Goal: Browse casually: Explore the website without a specific task or goal

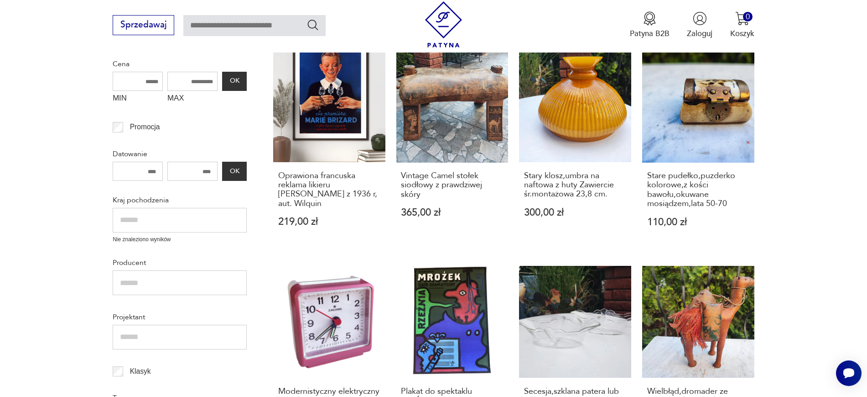
scroll to position [241, 0]
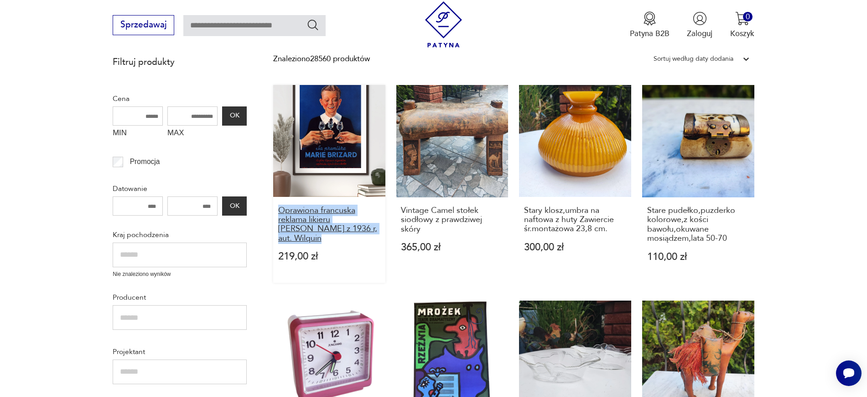
drag, startPoint x: 265, startPoint y: 212, endPoint x: 317, endPoint y: 240, distance: 59.2
copy h3 "Oprawiona francuska reklama likieru MARIE BRIZARD z 1936 r, aut. Wilquin"
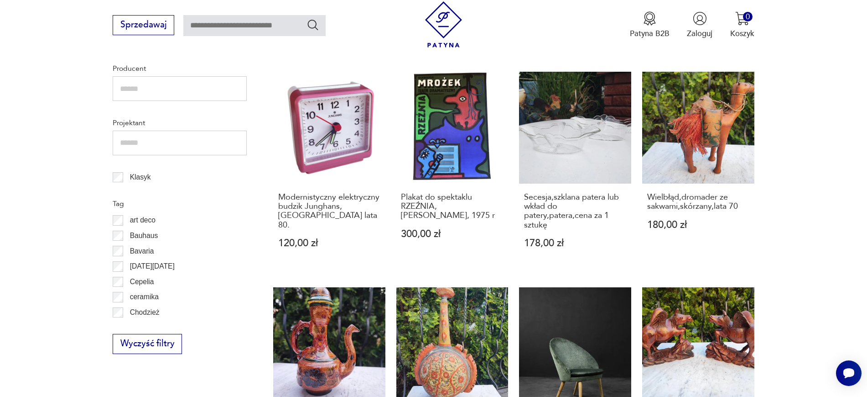
scroll to position [483, 0]
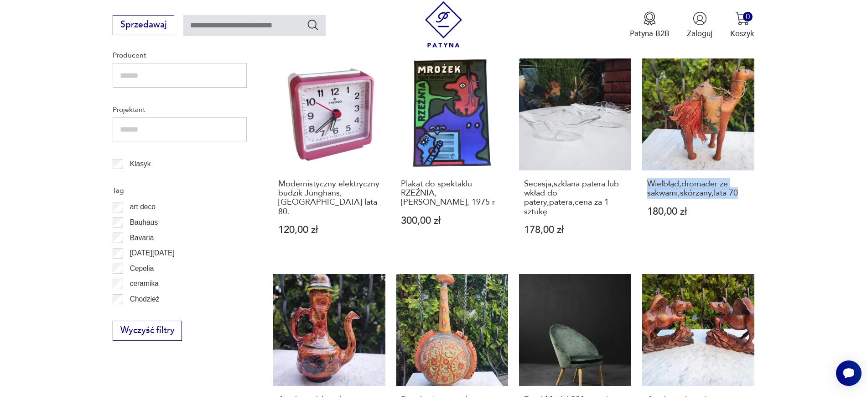
drag, startPoint x: 789, startPoint y: 194, endPoint x: 640, endPoint y: 182, distance: 149.7
click at [640, 182] on section "Filtruj produkty Cena MIN MAX OK Promocja Datowanie OK Kraj pochodzenia Nie zna…" at bounding box center [433, 303] width 867 height 988
copy h3 "Wielbłąd,dromader ze sakwami,skórzany,lata 70"
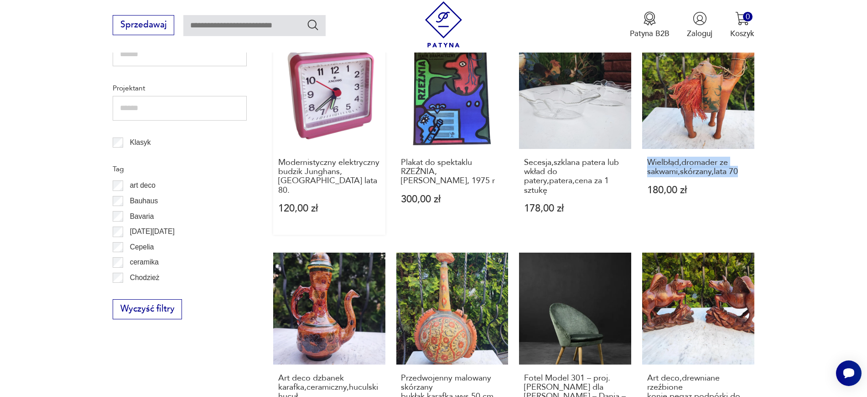
scroll to position [506, 0]
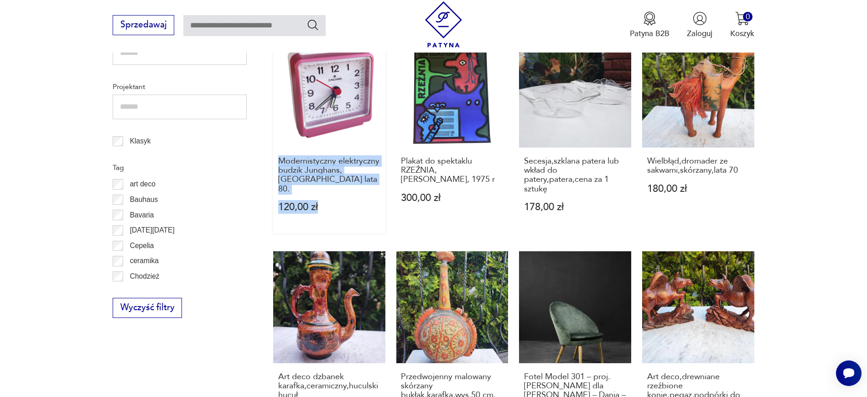
drag, startPoint x: 272, startPoint y: 160, endPoint x: 333, endPoint y: 190, distance: 68.2
click at [333, 190] on section "Filtruj produkty Cena MIN MAX OK Promocja Datowanie OK Kraj pochodzenia Nie zna…" at bounding box center [433, 280] width 867 height 988
copy div "Modernistyczny elektryczny budzik Junghans, Niemcy lata 80. 120,00 zł"
drag, startPoint x: 396, startPoint y: 158, endPoint x: 493, endPoint y: 188, distance: 102.2
click at [493, 188] on div "Oprawiona francuska reklama likieru MARIE BRIZARD z 1936 r, aut. Wilquin 219,00…" at bounding box center [513, 242] width 481 height 844
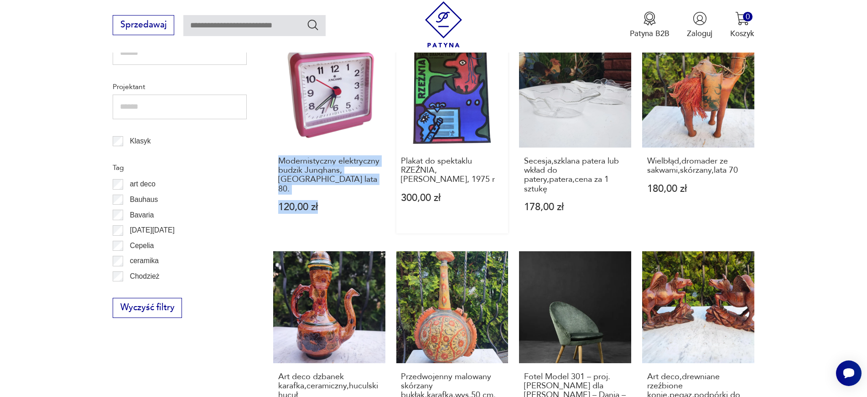
copy h3 "Plakat do spektaklu RZEŹNIA, Jan Młodożeniec, 1975 r"
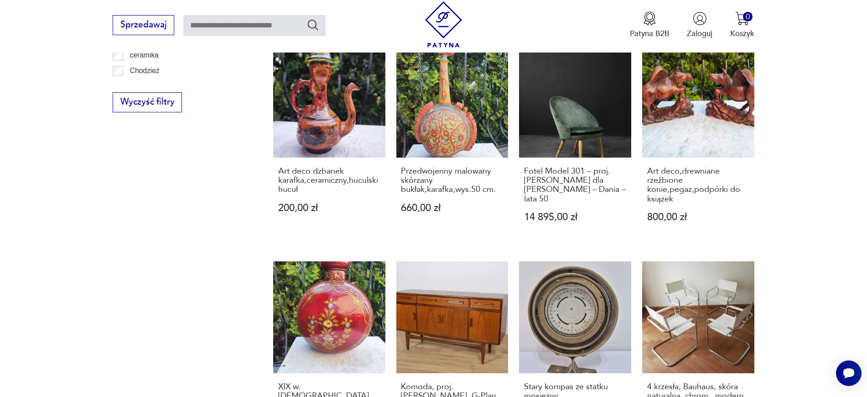
scroll to position [725, 0]
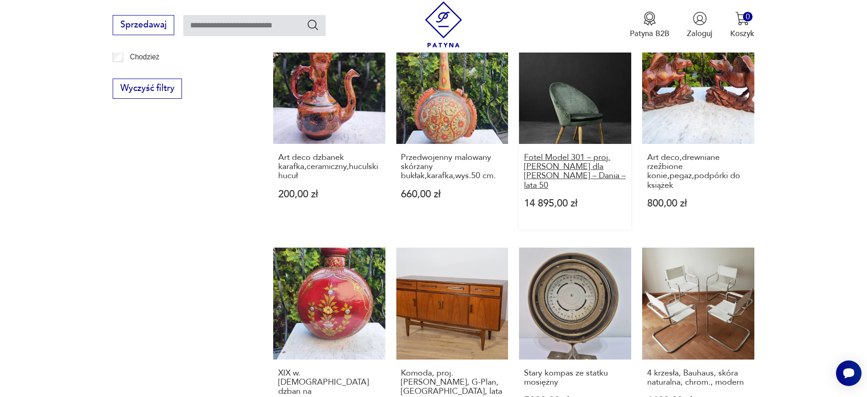
drag, startPoint x: 516, startPoint y: 154, endPoint x: 601, endPoint y: 189, distance: 92.3
click at [601, 189] on div "Oprawiona francuska reklama likieru MARIE BRIZARD z 1936 r, aut. Wilquin 219,00…" at bounding box center [513, 23] width 481 height 844
copy h3 "Fotel Model 301 – proj. Ejvind A. Johansson dla Godtfred H. Petersen – Dania – …"
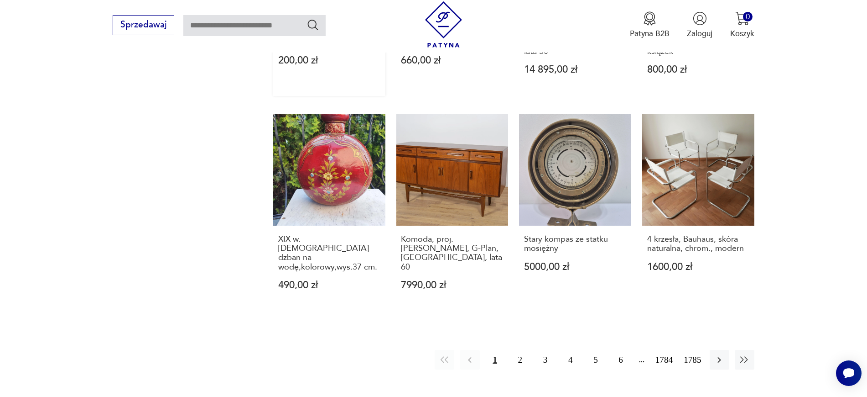
scroll to position [884, 0]
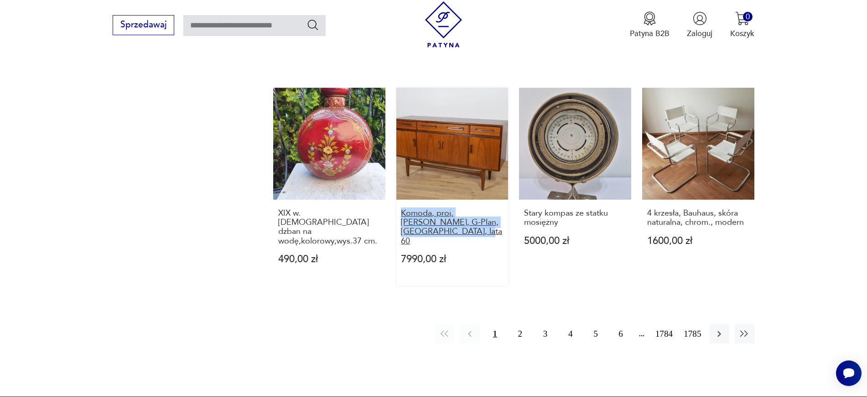
drag, startPoint x: 392, startPoint y: 205, endPoint x: 481, endPoint y: 234, distance: 93.8
copy h3 "Komoda, proj. V. Wilkins, G-Plan, Wielka Brytania, lata 60"
drag, startPoint x: 777, startPoint y: 218, endPoint x: 645, endPoint y: 212, distance: 132.5
drag, startPoint x: 775, startPoint y: 218, endPoint x: 647, endPoint y: 208, distance: 128.6
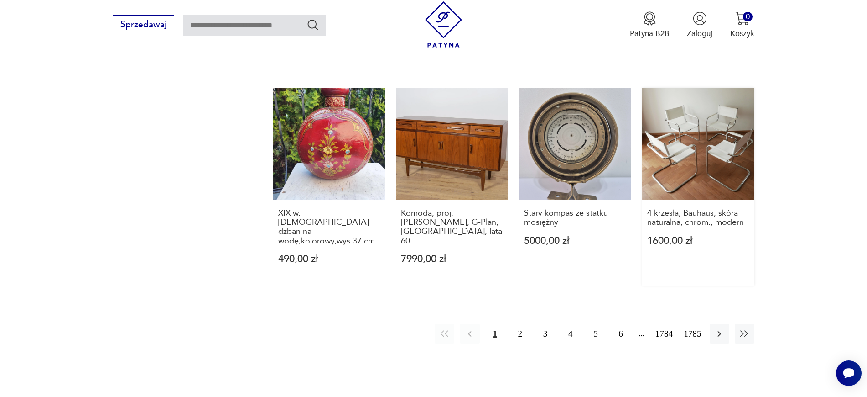
drag, startPoint x: 774, startPoint y: 225, endPoint x: 646, endPoint y: 214, distance: 128.3
copy h3 "4 krzesła, Bauhaus, skóra naturalna, chrom., modern"
click at [694, 317] on icon "button" at bounding box center [719, 333] width 11 height 11
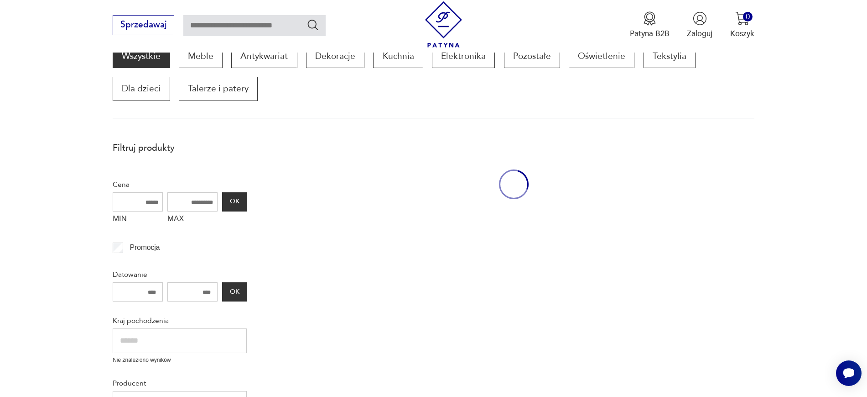
scroll to position [155, 0]
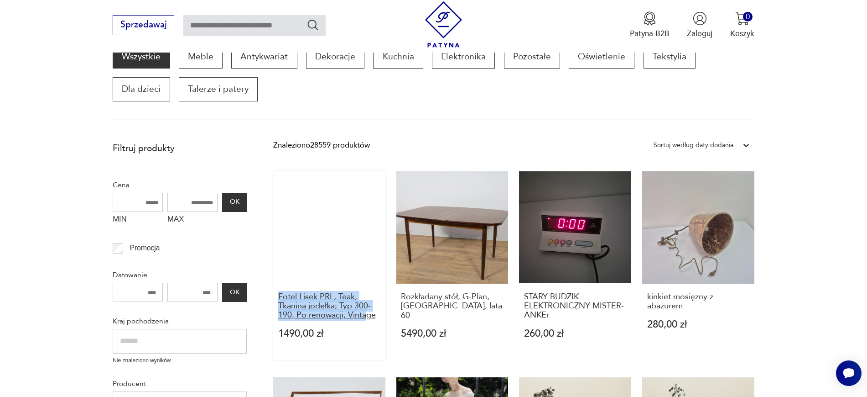
drag, startPoint x: 271, startPoint y: 288, endPoint x: 366, endPoint y: 314, distance: 99.0
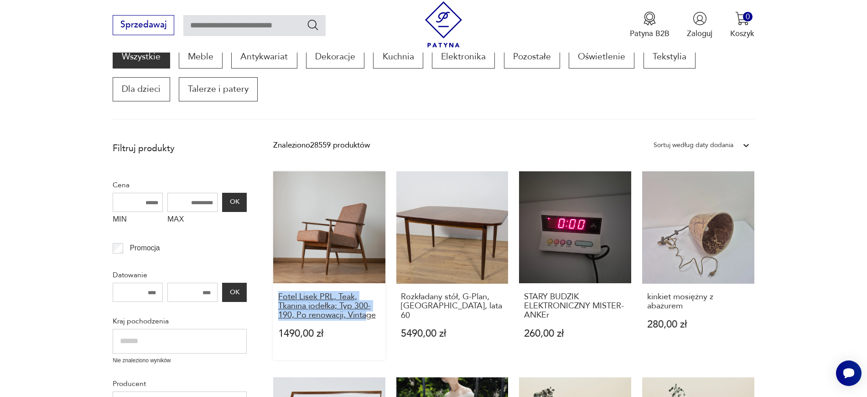
copy h3 "Fotel Lisek PRL, Teak, Tkanina jodełka; Typ 300-190, Po renowacji, Vinta"
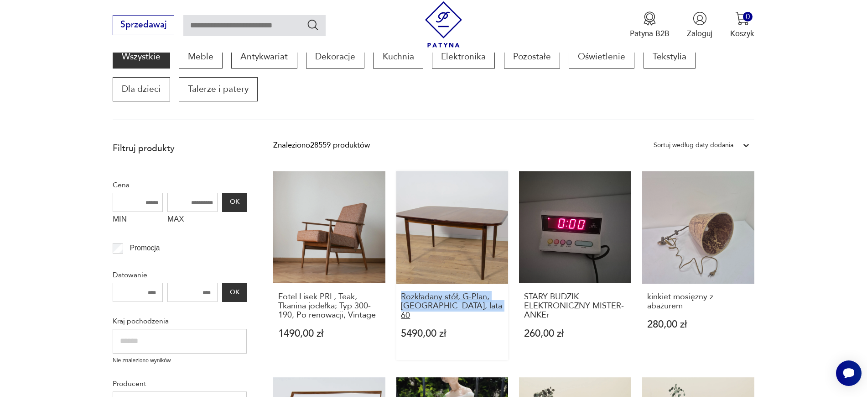
drag, startPoint x: 394, startPoint y: 295, endPoint x: 493, endPoint y: 305, distance: 99.1
copy h3 "Rozkładany stół, G-Plan, Wielka Brytania, lata 60"
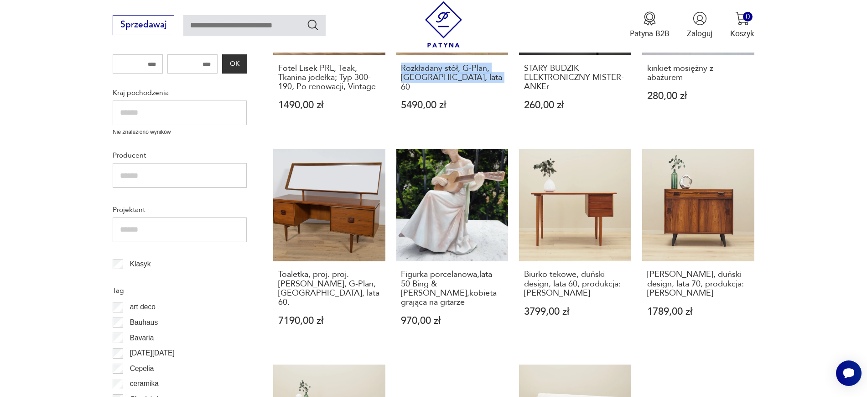
scroll to position [360, 0]
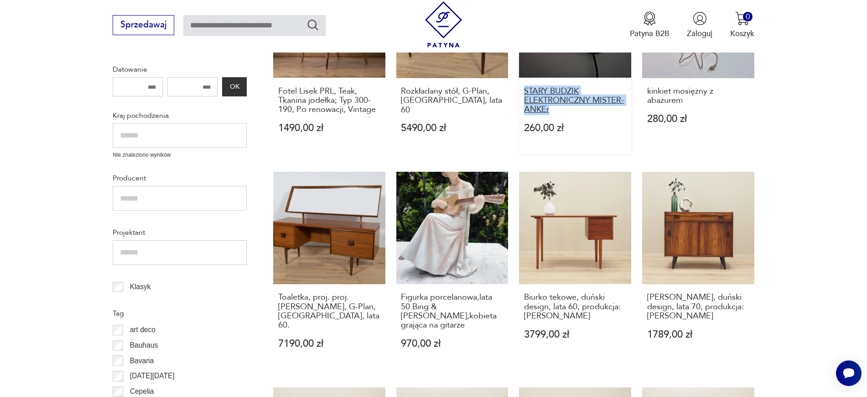
drag, startPoint x: 514, startPoint y: 89, endPoint x: 557, endPoint y: 112, distance: 48.6
click at [557, 112] on div "Fotel Lisek PRL, Teak, Tkanina jodełka; Typ 300-190, Po renowacji, Vintage 1490…" at bounding box center [513, 383] width 481 height 835
copy h3 "STARY BUDZIK ELEKTRONICZNY MISTER-ANKEr"
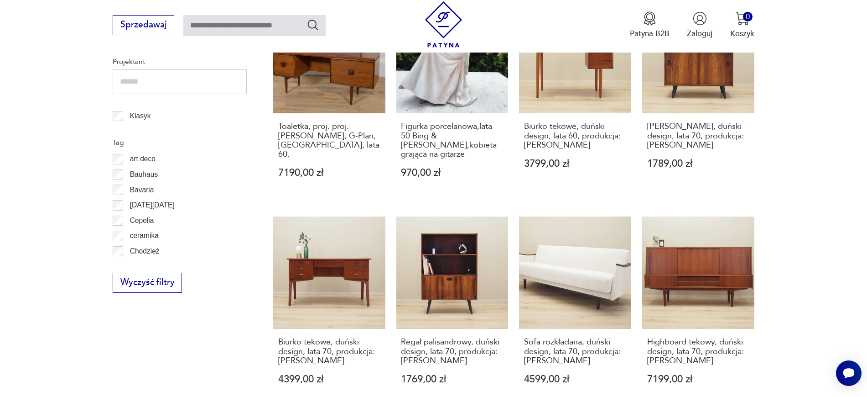
scroll to position [543, 0]
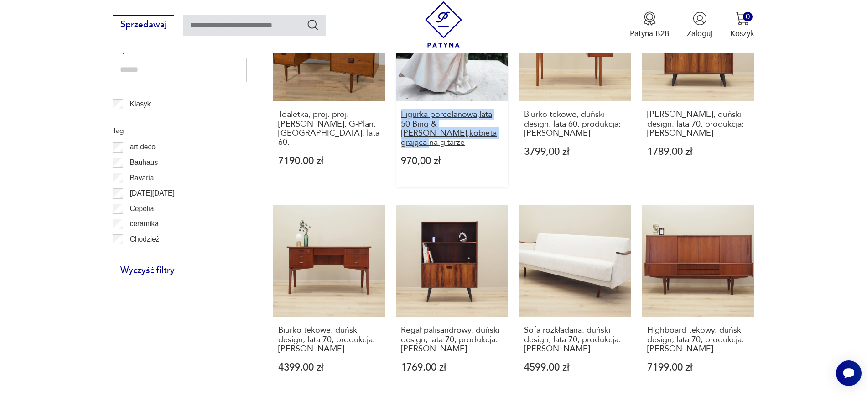
drag, startPoint x: 396, startPoint y: 109, endPoint x: 457, endPoint y: 131, distance: 65.1
click at [457, 131] on div "Fotel Lisek PRL, Teak, Tkanina jodełka; Typ 300-190, Po renowacji, Vintage 1490…" at bounding box center [513, 200] width 481 height 835
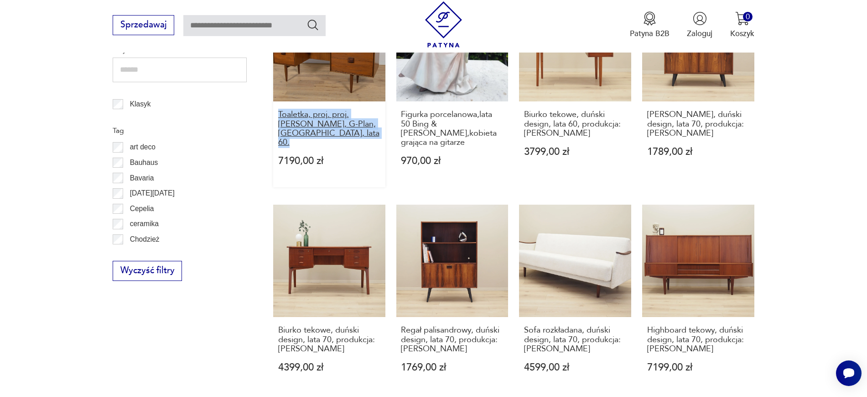
drag, startPoint x: 268, startPoint y: 115, endPoint x: 374, endPoint y: 135, distance: 107.7
click at [374, 135] on section "Filtruj produkty Cena MIN MAX OK Promocja Datowanie OK Kraj pochodzenia Nie zna…" at bounding box center [433, 238] width 867 height 979
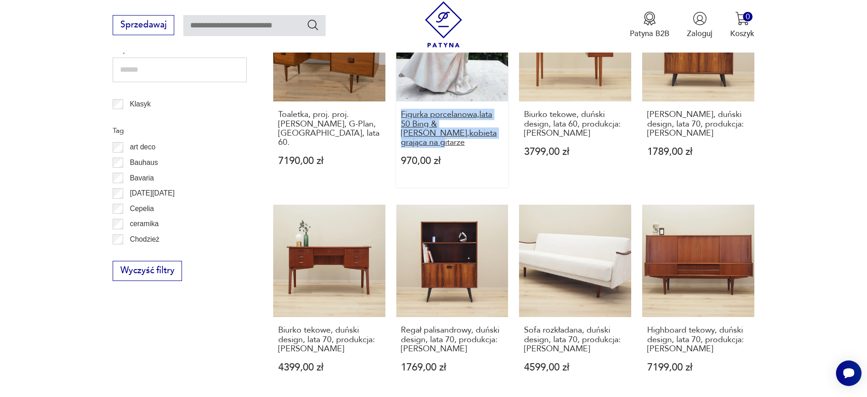
drag, startPoint x: 395, startPoint y: 115, endPoint x: 479, endPoint y: 136, distance: 86.4
click at [479, 136] on div "Fotel Lisek PRL, Teak, Tkanina jodełka; Typ 300-190, Po renowacji, Vintage 1490…" at bounding box center [513, 200] width 481 height 835
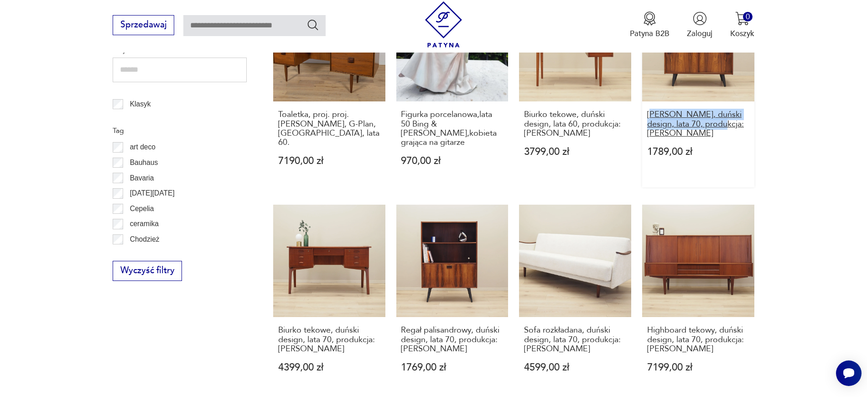
drag, startPoint x: 799, startPoint y: 126, endPoint x: 652, endPoint y: 116, distance: 146.8
click at [652, 116] on section "Filtruj produkty Cena MIN MAX OK Promocja Datowanie OK Kraj pochodzenia Nie zna…" at bounding box center [433, 238] width 867 height 979
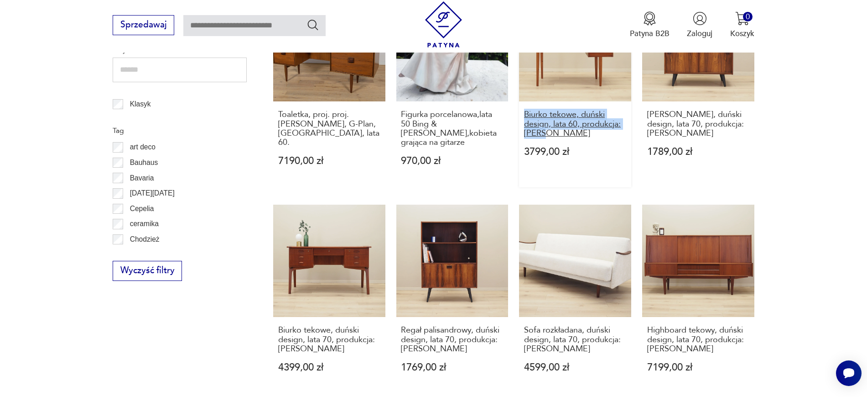
drag, startPoint x: 515, startPoint y: 114, endPoint x: 547, endPoint y: 134, distance: 37.3
click at [547, 134] on div "Fotel Lisek PRL, Teak, Tkanina jodełka; Typ 300-190, Po renowacji, Vintage 1490…" at bounding box center [513, 200] width 481 height 835
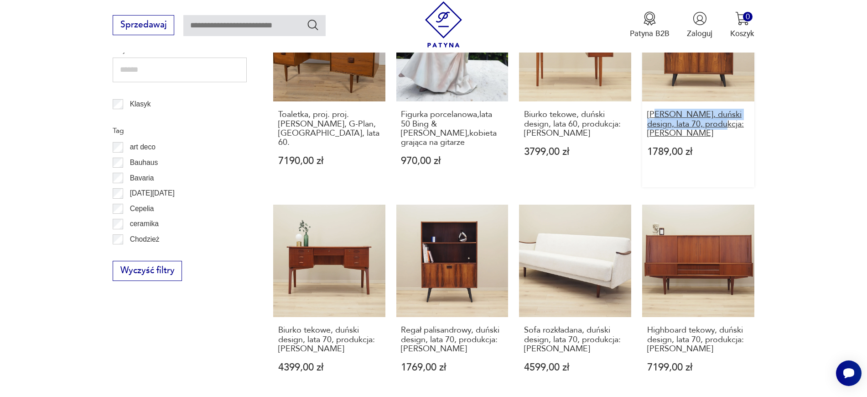
drag, startPoint x: 801, startPoint y: 128, endPoint x: 654, endPoint y: 119, distance: 147.2
click at [654, 119] on section "Filtruj produkty Cena MIN MAX OK Promocja Datowanie OK Kraj pochodzenia Nie zna…" at bounding box center [433, 238] width 867 height 979
click at [694, 142] on section "Filtruj produkty Cena MIN MAX OK Promocja Datowanie OK Kraj pochodzenia Nie zna…" at bounding box center [433, 238] width 867 height 979
drag, startPoint x: 793, startPoint y: 133, endPoint x: 649, endPoint y: 115, distance: 145.2
click at [649, 115] on section "Filtruj produkty Cena MIN MAX OK Promocja Datowanie OK Kraj pochodzenia Nie zna…" at bounding box center [433, 238] width 867 height 979
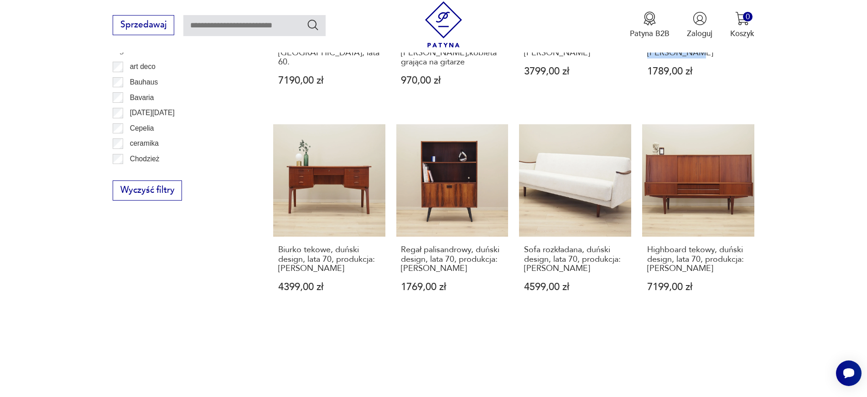
scroll to position [720, 0]
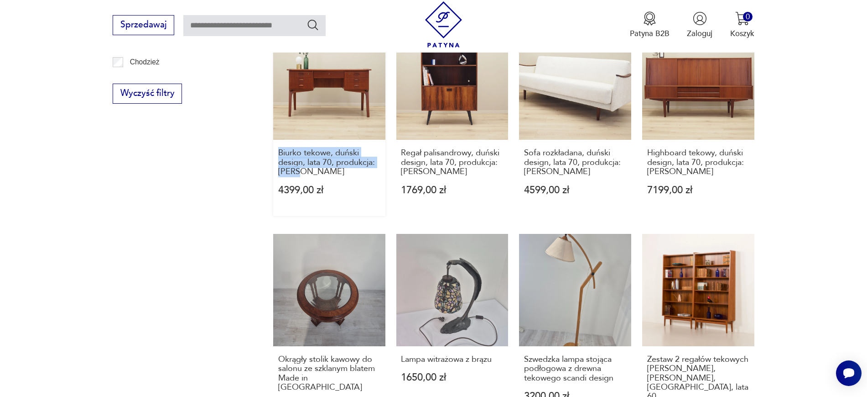
drag, startPoint x: 263, startPoint y: 146, endPoint x: 331, endPoint y: 171, distance: 72.5
click at [331, 171] on section "Filtruj produkty Cena MIN MAX OK Promocja Datowanie OK Kraj pochodzenia Nie zna…" at bounding box center [433, 61] width 867 height 979
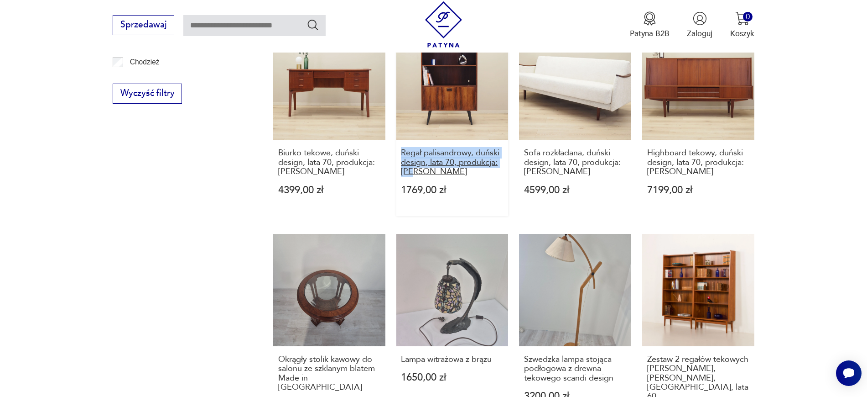
drag, startPoint x: 394, startPoint y: 144, endPoint x: 416, endPoint y: 167, distance: 31.6
click at [416, 167] on div "Fotel Lisek PRL, Teak, Tkanina jodełka; Typ 300-190, Po renowacji, Vintage 1490…" at bounding box center [513, 23] width 481 height 835
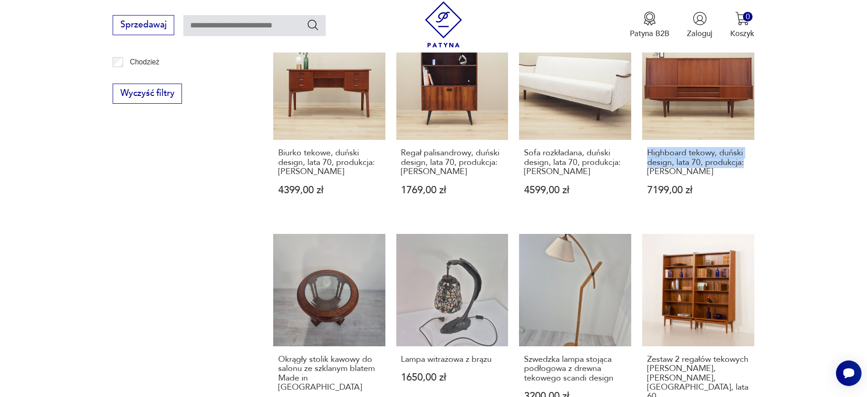
drag, startPoint x: 787, startPoint y: 156, endPoint x: 637, endPoint y: 136, distance: 150.9
click at [637, 136] on section "Filtruj produkty Cena MIN MAX OK Promocja Datowanie OK Kraj pochodzenia Nie zna…" at bounding box center [433, 61] width 867 height 979
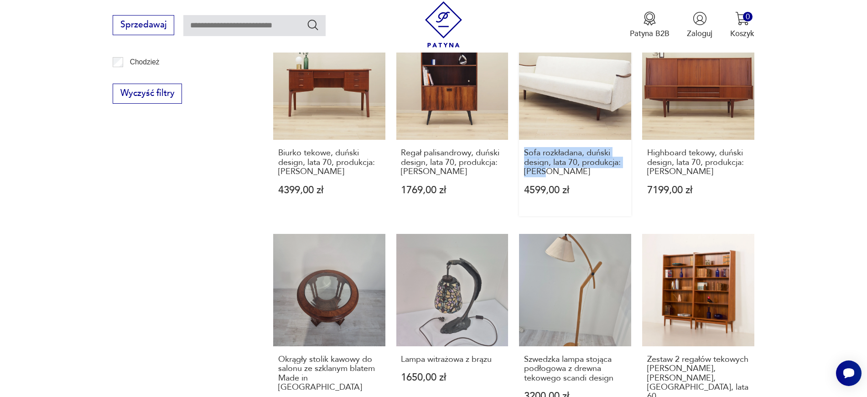
drag, startPoint x: 516, startPoint y: 141, endPoint x: 562, endPoint y: 170, distance: 54.3
click at [562, 170] on div "Fotel Lisek PRL, Teak, Tkanina jodełka; Typ 300-190, Po renowacji, Vintage 1490…" at bounding box center [513, 23] width 481 height 835
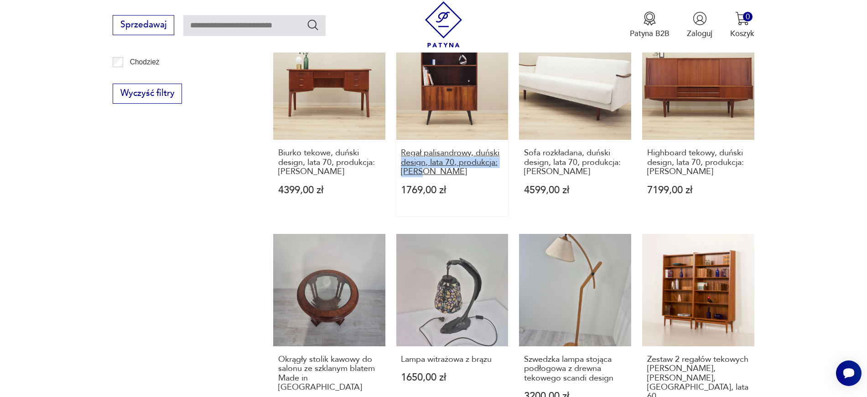
drag, startPoint x: 393, startPoint y: 149, endPoint x: 441, endPoint y: 160, distance: 48.7
click at [441, 160] on div "Fotel Lisek PRL, Teak, Tkanina jodełka; Typ 300-190, Po renowacji, Vintage 1490…" at bounding box center [513, 23] width 481 height 835
drag, startPoint x: 393, startPoint y: 142, endPoint x: 434, endPoint y: 162, distance: 45.3
click at [434, 162] on div "Fotel Lisek PRL, Teak, Tkanina jodełka; Typ 300-190, Po renowacji, Vintage 1490…" at bounding box center [513, 23] width 481 height 835
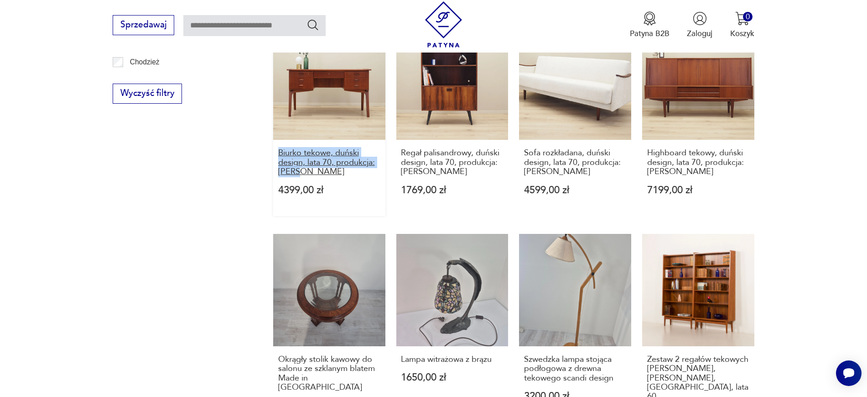
drag, startPoint x: 272, startPoint y: 142, endPoint x: 325, endPoint y: 164, distance: 57.3
click at [325, 164] on section "Filtruj produkty Cena MIN MAX OK Promocja Datowanie OK Kraj pochodzenia Nie zna…" at bounding box center [433, 61] width 867 height 979
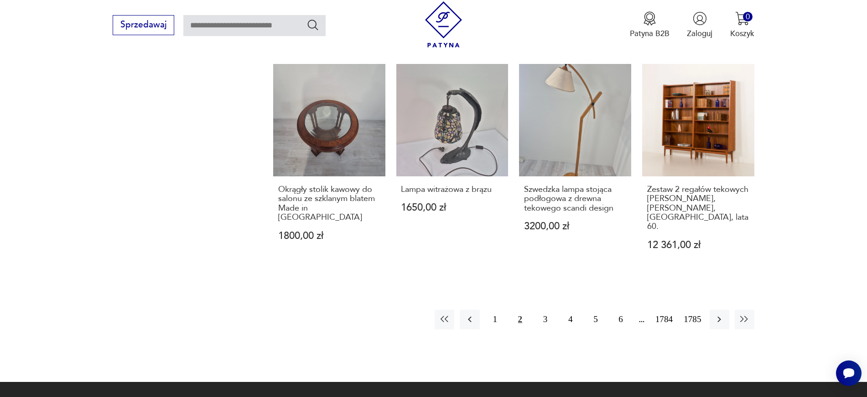
scroll to position [975, 0]
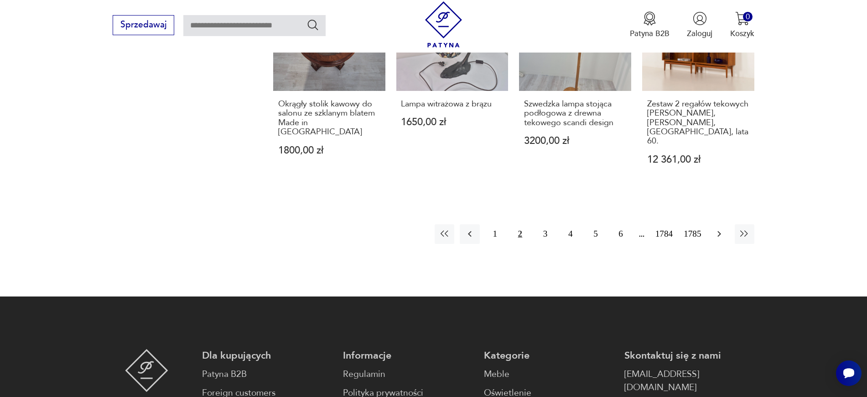
click at [694, 228] on icon "button" at bounding box center [719, 233] width 11 height 11
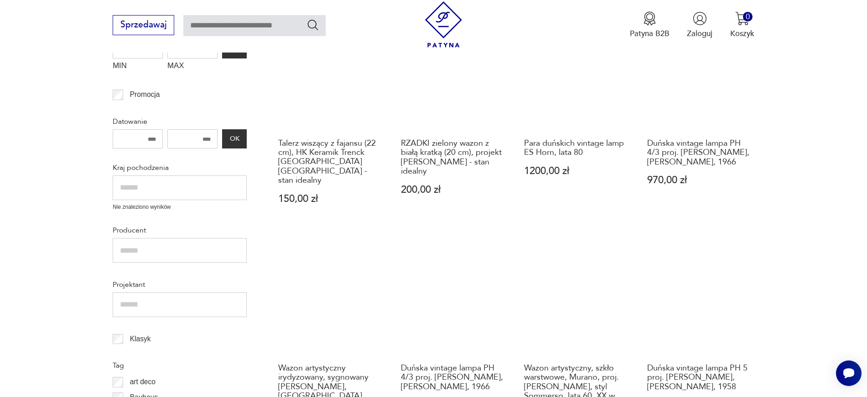
scroll to position [337, 0]
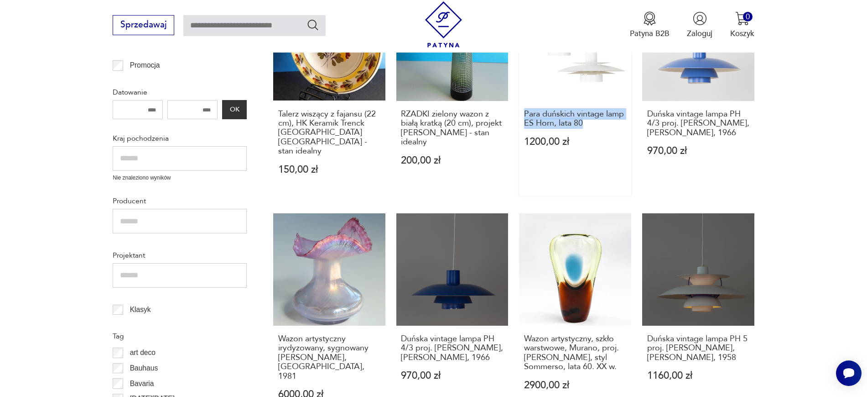
drag, startPoint x: 517, startPoint y: 109, endPoint x: 590, endPoint y: 132, distance: 76.9
drag, startPoint x: 761, startPoint y: 135, endPoint x: 646, endPoint y: 116, distance: 116.6
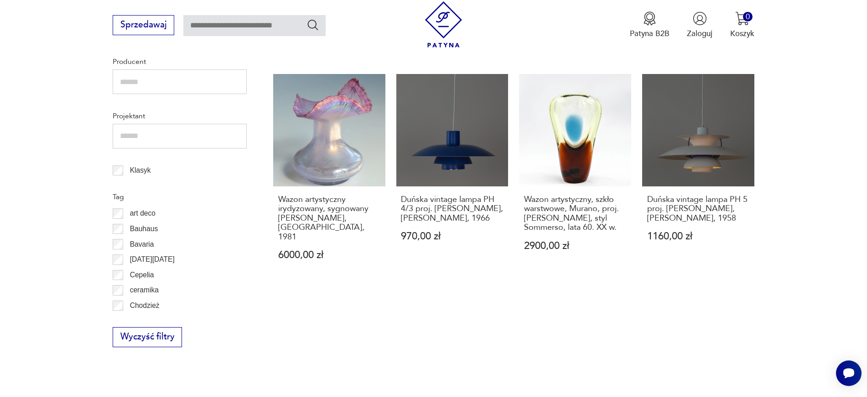
scroll to position [482, 0]
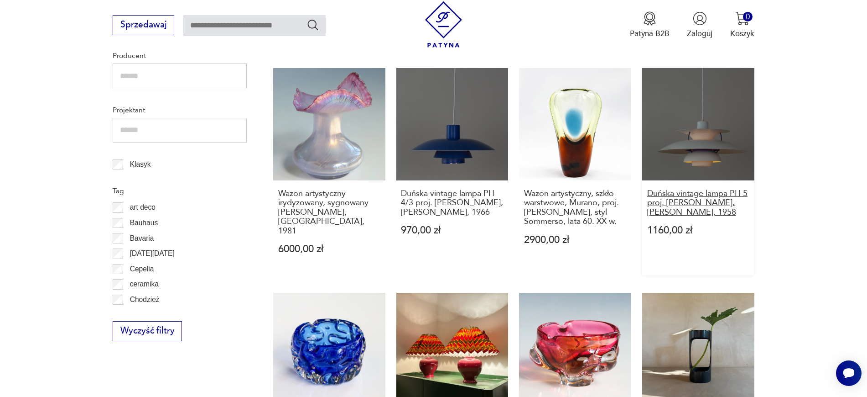
drag, startPoint x: 783, startPoint y: 207, endPoint x: 651, endPoint y: 179, distance: 135.2
click at [651, 179] on section "Filtruj produkty Cena MIN MAX OK Promocja Datowanie OK Kraj pochodzenia Nie zna…" at bounding box center [433, 326] width 867 height 1035
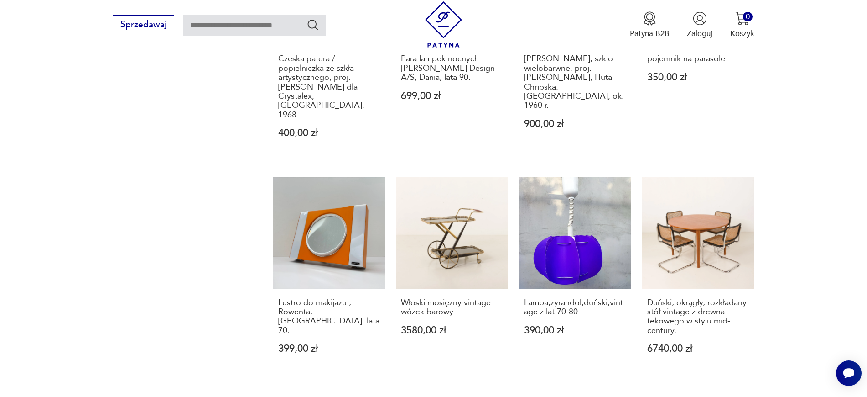
scroll to position [861, 0]
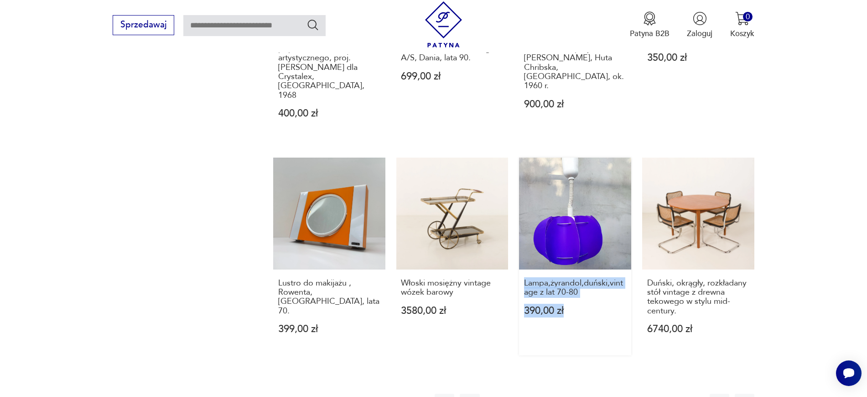
drag, startPoint x: 515, startPoint y: 247, endPoint x: 586, endPoint y: 264, distance: 73.3
click at [694, 317] on icon "button" at bounding box center [720, 403] width 4 height 6
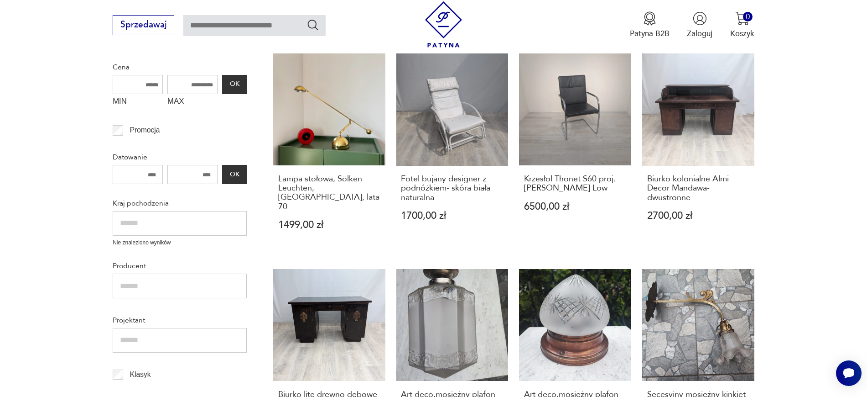
scroll to position [292, 0]
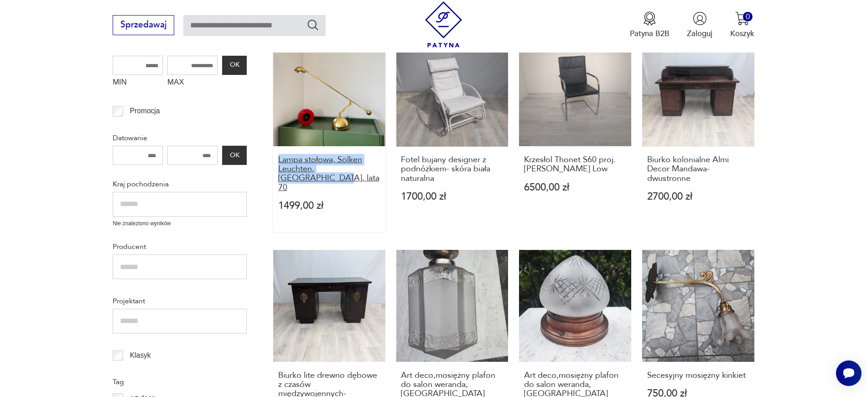
drag, startPoint x: 266, startPoint y: 154, endPoint x: 377, endPoint y: 172, distance: 111.9
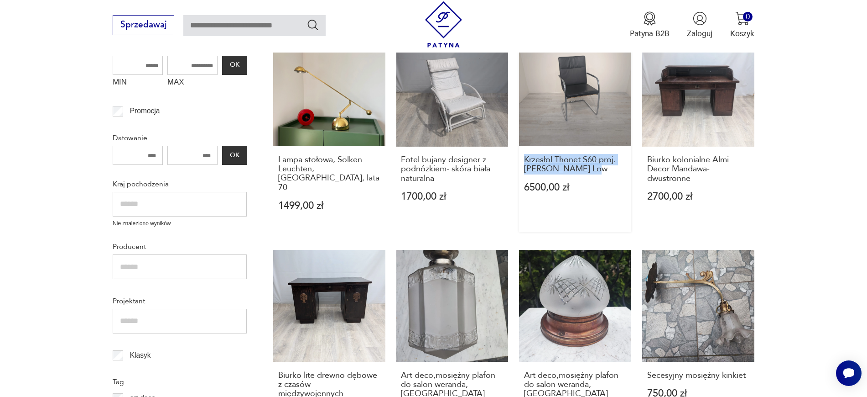
drag, startPoint x: 516, startPoint y: 156, endPoint x: 589, endPoint y: 174, distance: 75.3
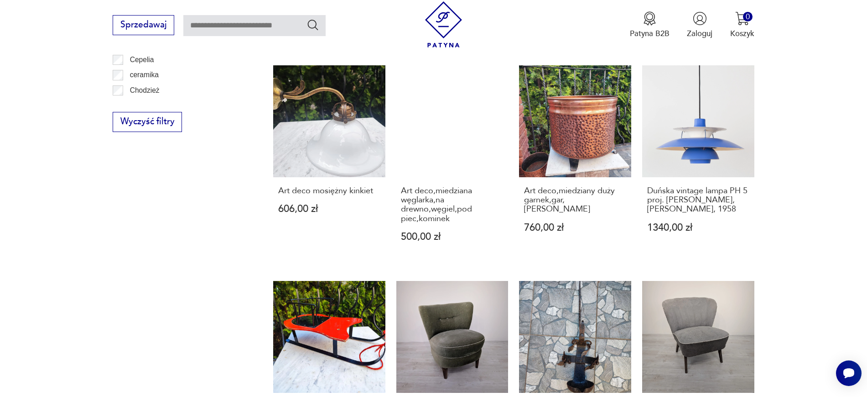
scroll to position [676, 0]
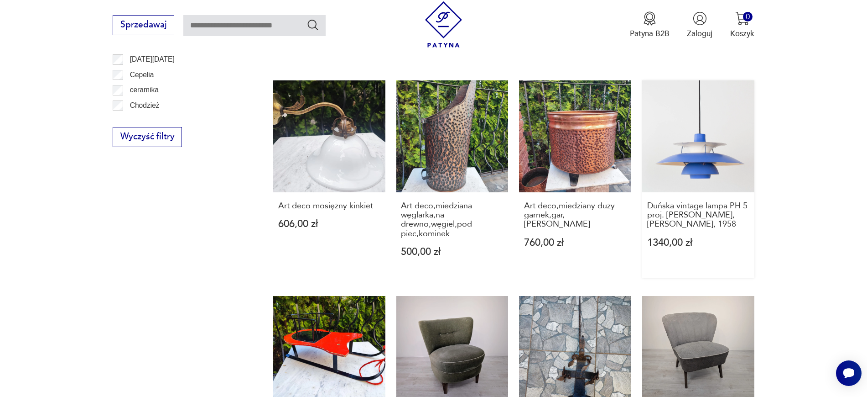
drag, startPoint x: 779, startPoint y: 215, endPoint x: 647, endPoint y: 199, distance: 133.3
click at [647, 199] on section "Filtruj produkty Cena MIN MAX OK Promocja Datowanie OK Kraj pochodzenia Nie zna…" at bounding box center [433, 104] width 867 height 979
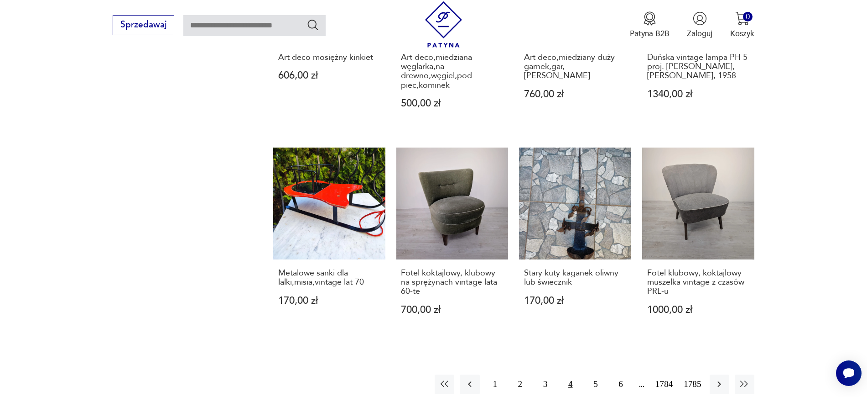
scroll to position [828, 0]
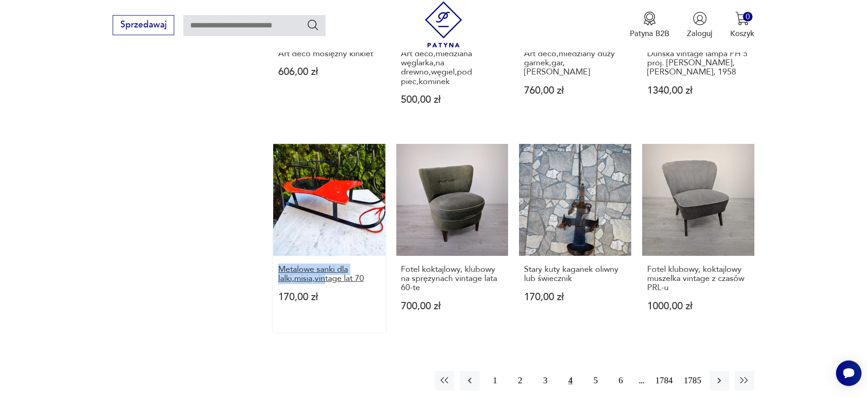
drag, startPoint x: 260, startPoint y: 264, endPoint x: 327, endPoint y: 269, distance: 66.8
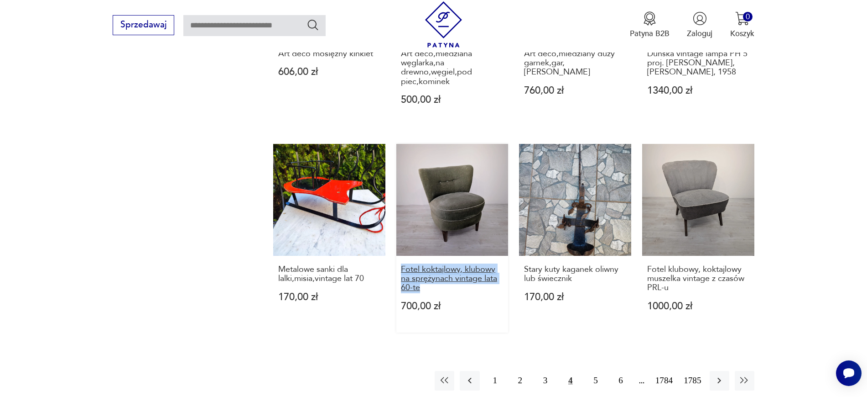
drag, startPoint x: 391, startPoint y: 259, endPoint x: 447, endPoint y: 278, distance: 59.3
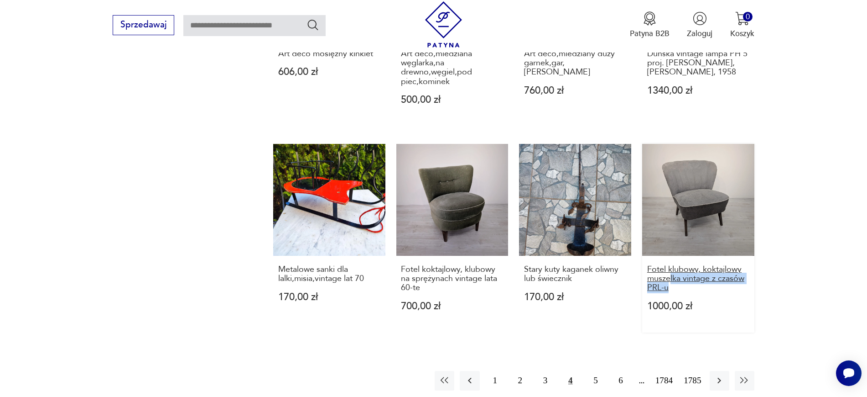
drag, startPoint x: 801, startPoint y: 282, endPoint x: 665, endPoint y: 270, distance: 137.0
click at [694, 317] on icon "button" at bounding box center [719, 380] width 11 height 11
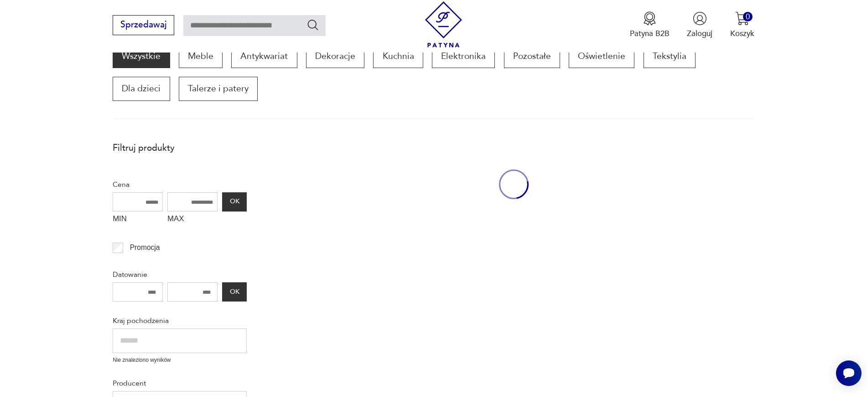
scroll to position [155, 0]
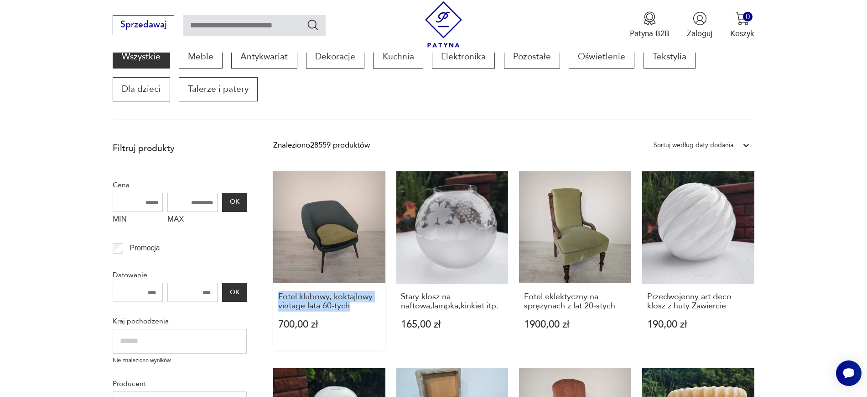
drag, startPoint x: 267, startPoint y: 295, endPoint x: 368, endPoint y: 309, distance: 101.8
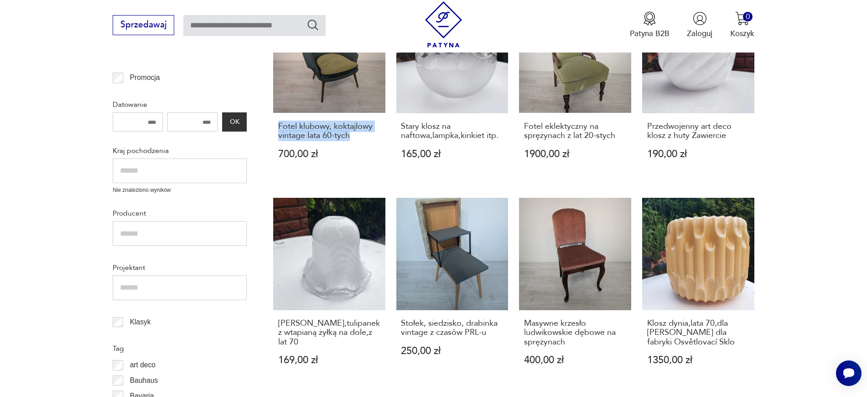
scroll to position [353, 0]
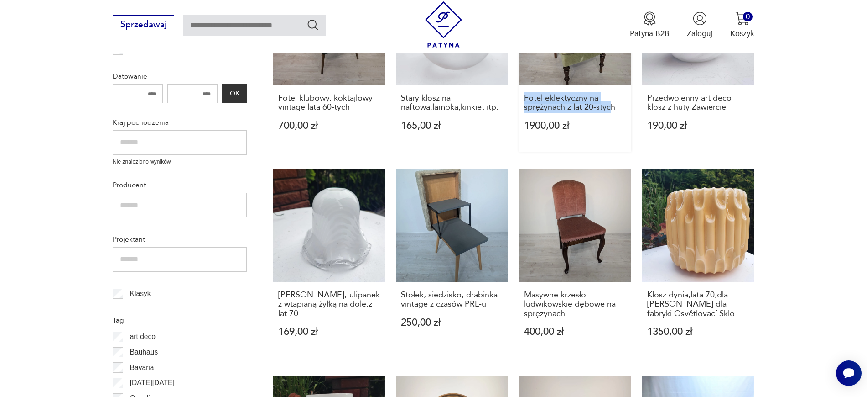
drag, startPoint x: 517, startPoint y: 97, endPoint x: 614, endPoint y: 115, distance: 99.3
click at [614, 115] on div "Fotel klubowy, koktajlowy vintage lata 60-tych 700,00 zł Stary klosz na naftowa…" at bounding box center [513, 372] width 481 height 798
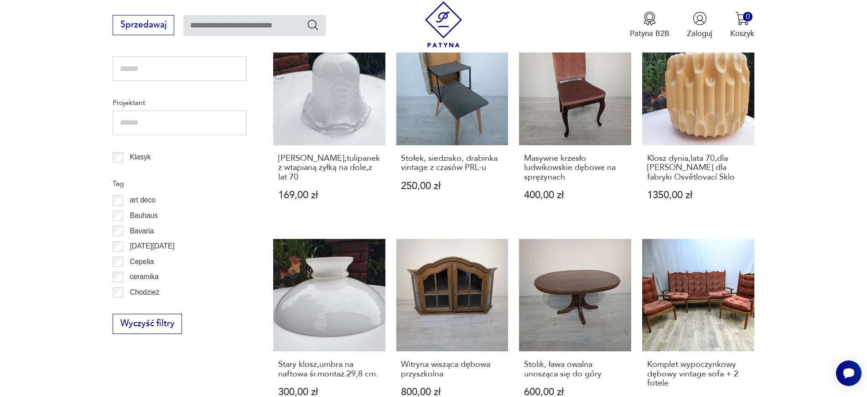
scroll to position [499, 0]
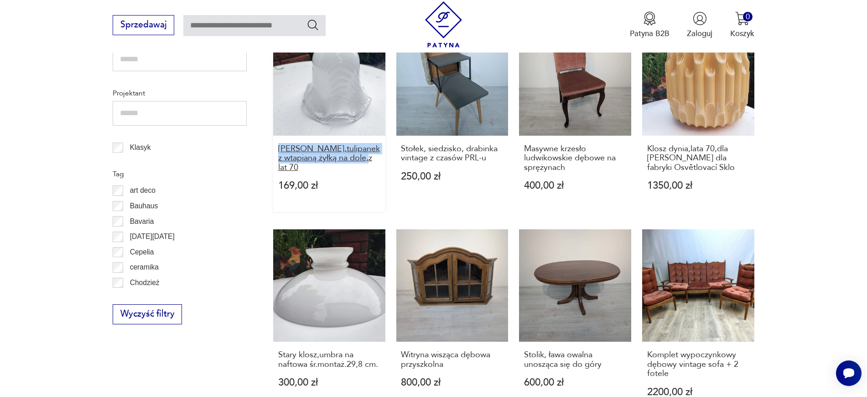
drag, startPoint x: 263, startPoint y: 149, endPoint x: 370, endPoint y: 160, distance: 106.9
click at [370, 160] on section "Filtruj produkty Cena MIN MAX OK Promocja Datowanie OK Kraj pochodzenia Nie zna…" at bounding box center [433, 263] width 867 height 942
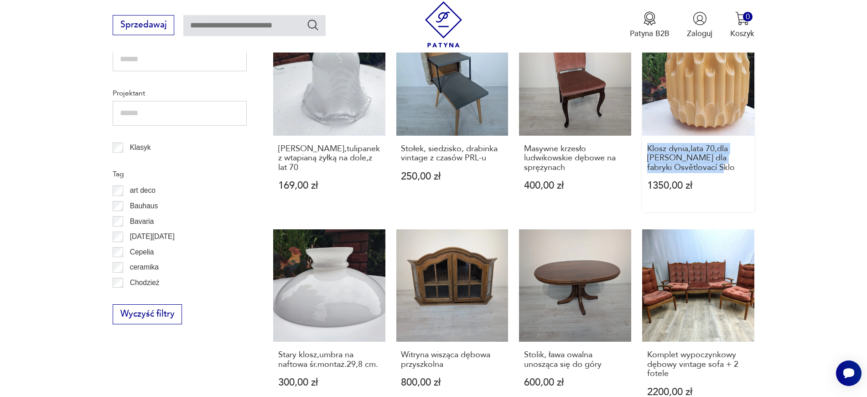
drag, startPoint x: 820, startPoint y: 170, endPoint x: 645, endPoint y: 152, distance: 175.6
click at [645, 152] on section "Filtruj produkty Cena MIN MAX OK Promocja Datowanie OK Kraj pochodzenia Nie zna…" at bounding box center [433, 263] width 867 height 942
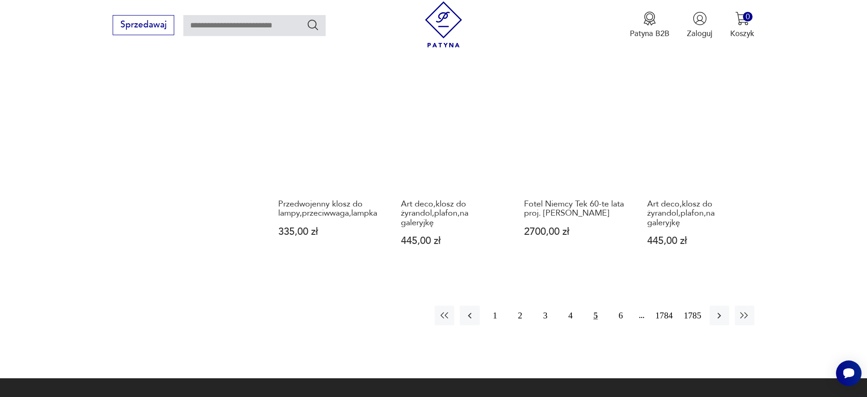
scroll to position [866, 0]
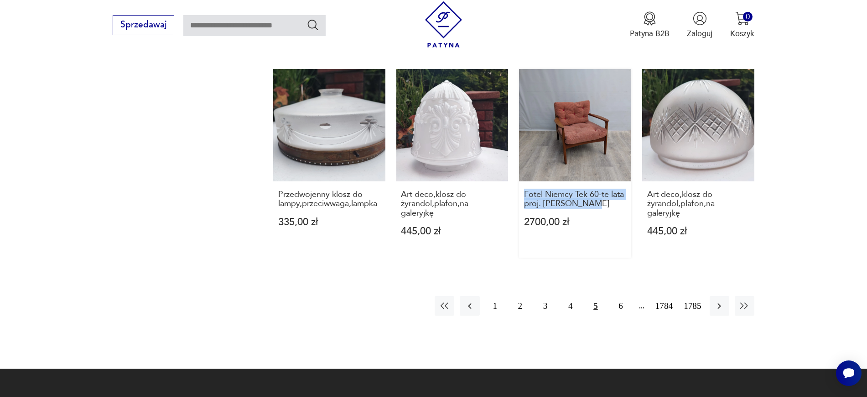
drag, startPoint x: 516, startPoint y: 193, endPoint x: 592, endPoint y: 212, distance: 78.0
click at [694, 303] on icon "button" at bounding box center [719, 305] width 11 height 11
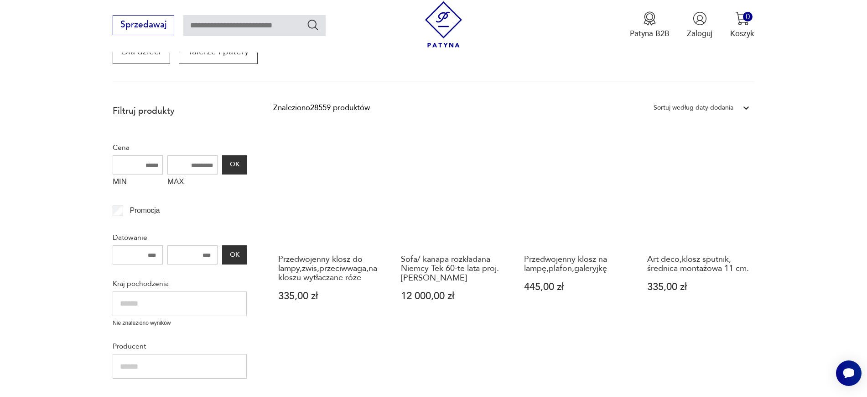
scroll to position [155, 0]
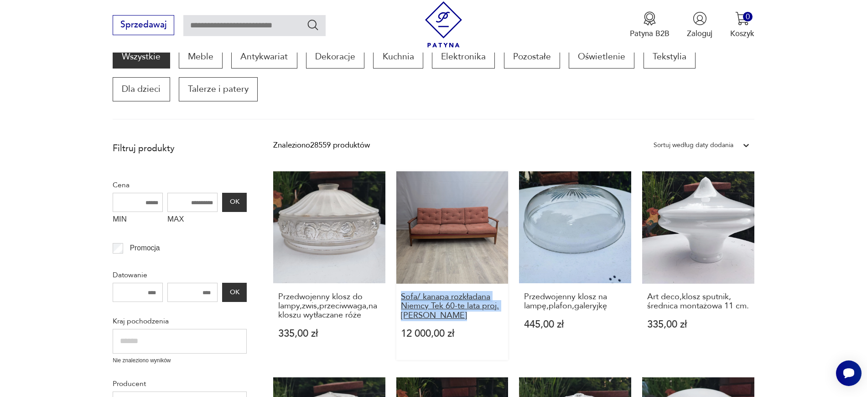
drag, startPoint x: 392, startPoint y: 291, endPoint x: 474, endPoint y: 319, distance: 86.4
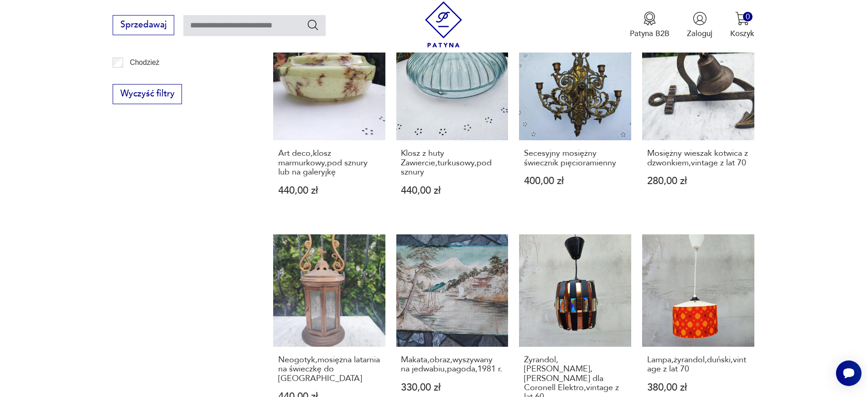
scroll to position [725, 0]
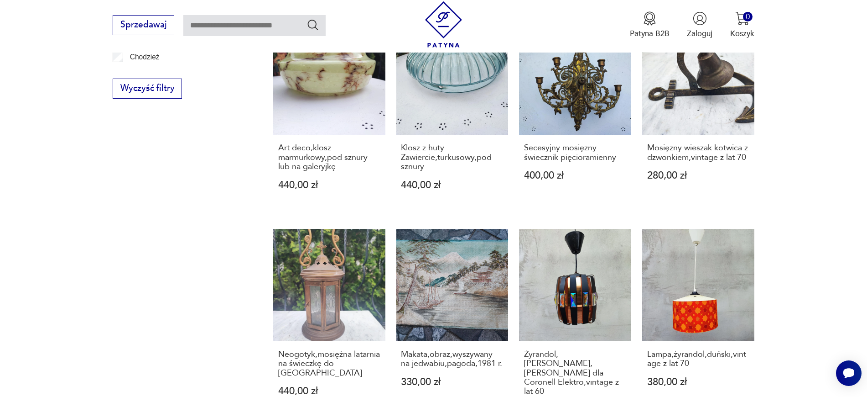
drag, startPoint x: 784, startPoint y: 152, endPoint x: 642, endPoint y: 146, distance: 142.5
click at [642, 146] on section "Filtruj produkty Cena MIN MAX OK Promocja Datowanie OK Kraj pochodzenia Nie zna…" at bounding box center [433, 56] width 867 height 979
drag, startPoint x: 764, startPoint y: 152, endPoint x: 644, endPoint y: 148, distance: 119.6
click at [644, 148] on section "Filtruj produkty Cena MIN MAX OK Promocja Datowanie OK Kraj pochodzenia Nie zna…" at bounding box center [433, 56] width 867 height 979
drag, startPoint x: 778, startPoint y: 158, endPoint x: 642, endPoint y: 150, distance: 136.2
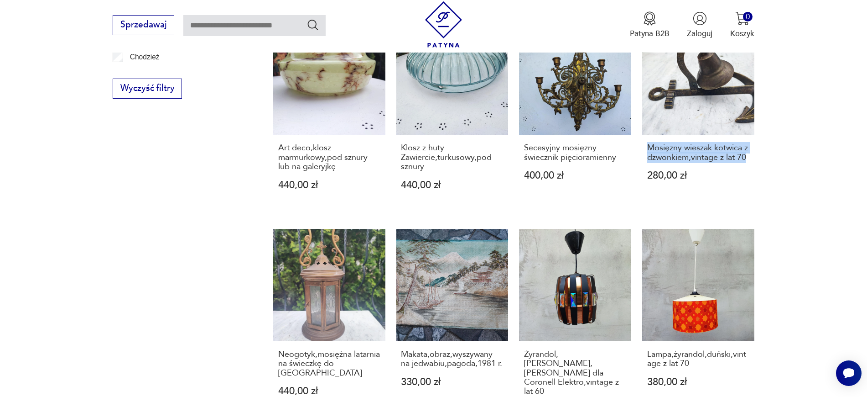
click at [642, 150] on section "Filtruj produkty Cena MIN MAX OK Promocja Datowanie OK Kraj pochodzenia Nie zna…" at bounding box center [433, 56] width 867 height 979
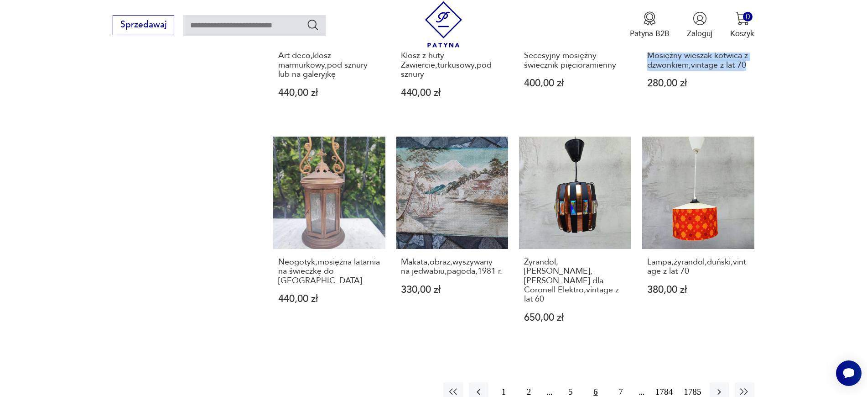
scroll to position [859, 0]
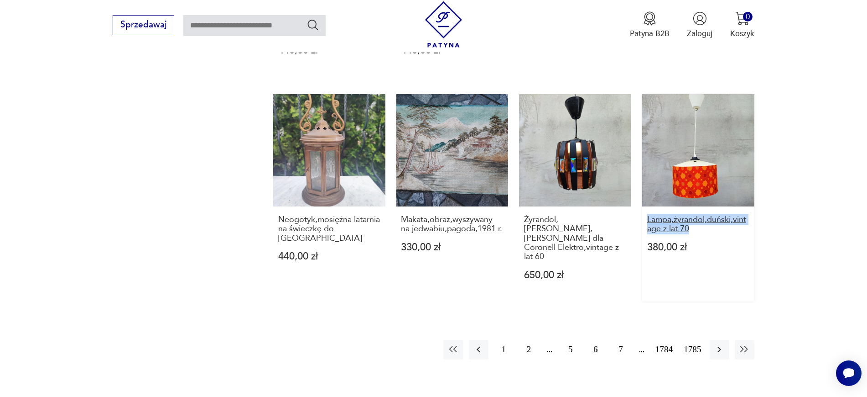
drag, startPoint x: 814, startPoint y: 231, endPoint x: 647, endPoint y: 220, distance: 166.9
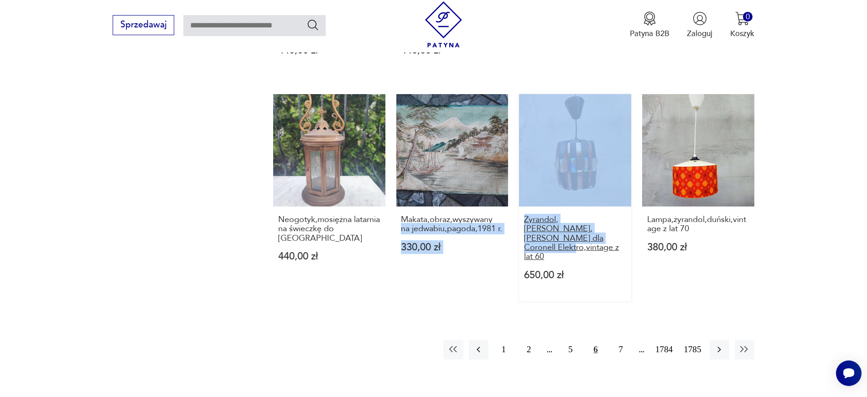
drag, startPoint x: 513, startPoint y: 216, endPoint x: 573, endPoint y: 240, distance: 64.7
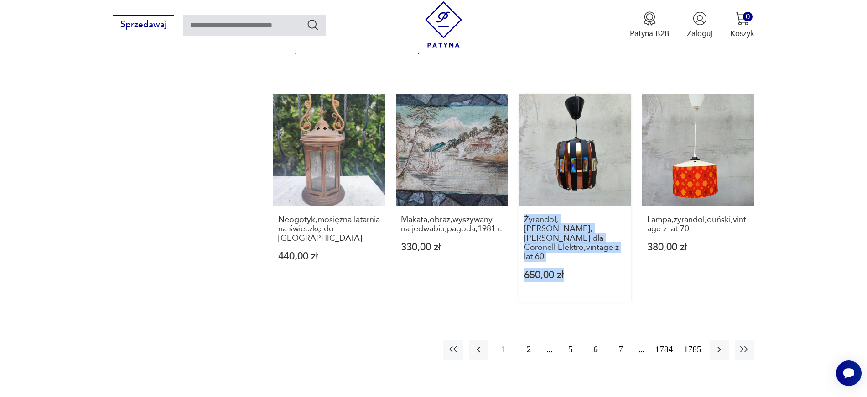
drag, startPoint x: 518, startPoint y: 216, endPoint x: 617, endPoint y: 248, distance: 104.0
click at [694, 317] on button "button" at bounding box center [720, 349] width 20 height 20
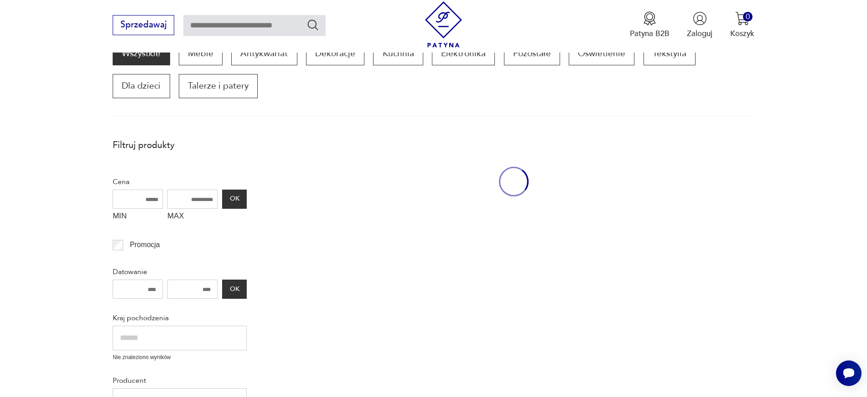
scroll to position [155, 0]
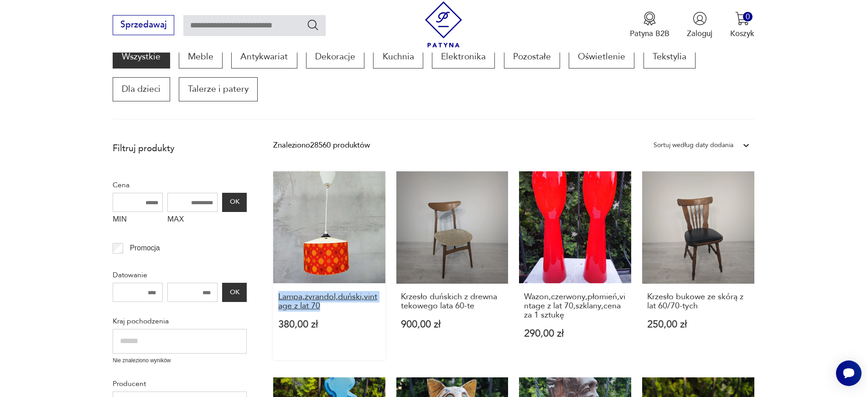
drag, startPoint x: 272, startPoint y: 298, endPoint x: 335, endPoint y: 305, distance: 63.3
drag, startPoint x: 394, startPoint y: 294, endPoint x: 491, endPoint y: 310, distance: 98.1
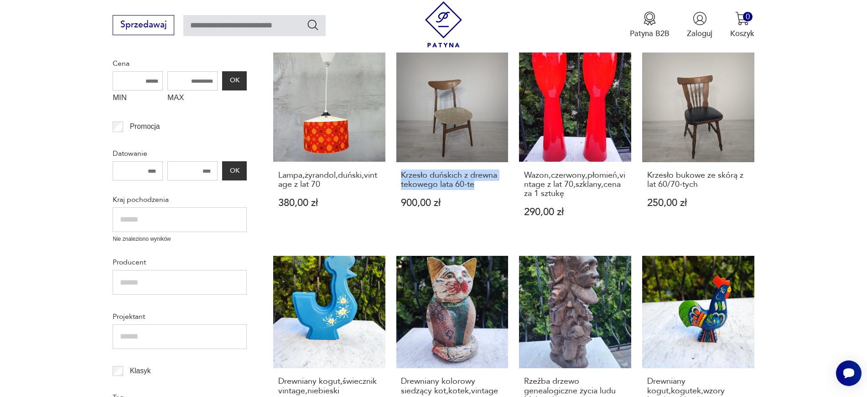
scroll to position [351, 0]
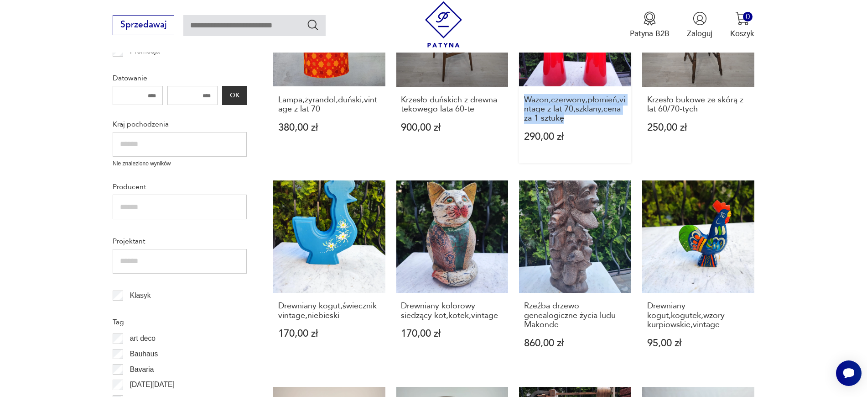
drag, startPoint x: 518, startPoint y: 98, endPoint x: 579, endPoint y: 124, distance: 65.6
click at [579, 124] on div "Lampa,żyrandol,duński,vintage z lat 70 380,00 zł Krzesło duńskich z drewna teko…" at bounding box center [513, 373] width 481 height 798
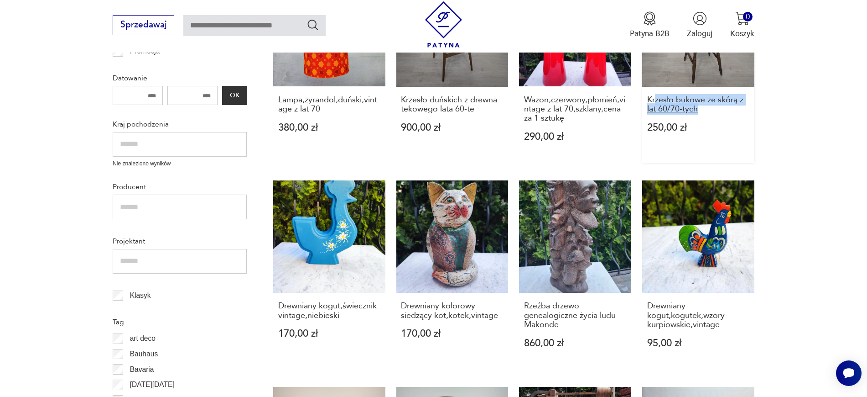
drag, startPoint x: 799, startPoint y: 112, endPoint x: 656, endPoint y: 95, distance: 144.3
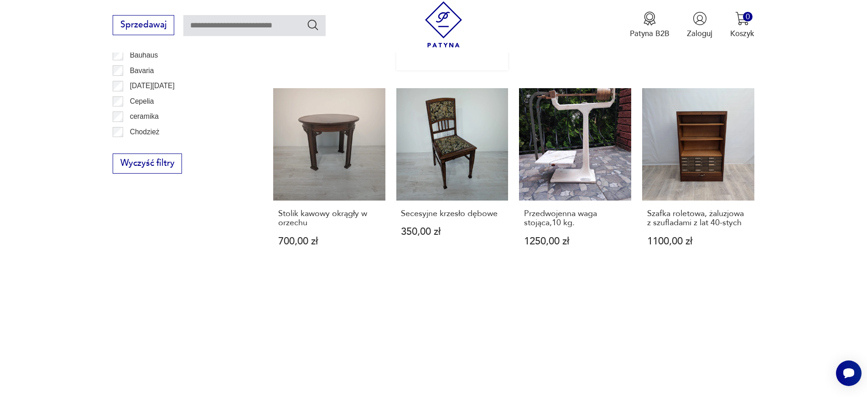
scroll to position [727, 0]
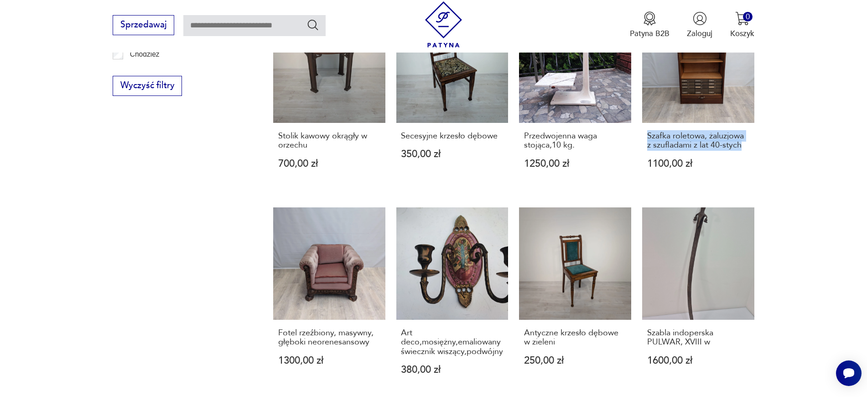
drag, startPoint x: 836, startPoint y: 150, endPoint x: 640, endPoint y: 134, distance: 197.3
click at [640, 134] on section "Filtruj produkty Cena MIN MAX OK Promocja Datowanie OK Kraj pochodzenia Nie zna…" at bounding box center [433, 35] width 867 height 942
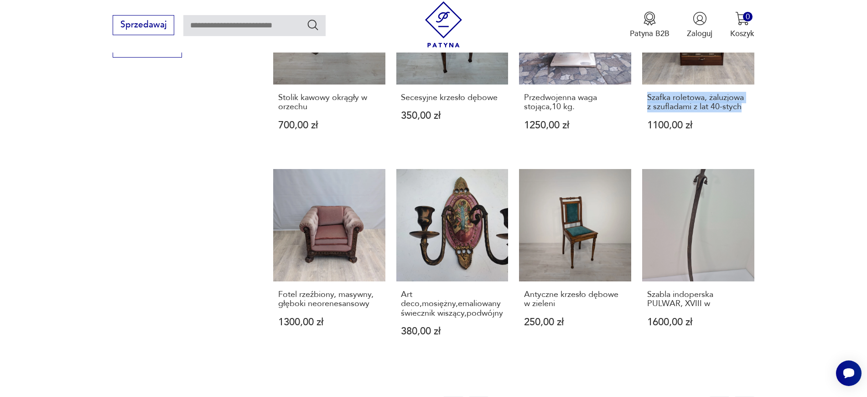
scroll to position [866, 0]
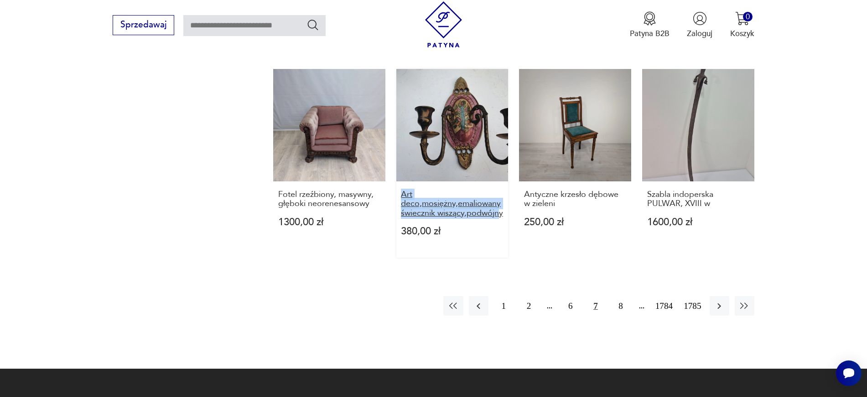
drag, startPoint x: 392, startPoint y: 191, endPoint x: 501, endPoint y: 218, distance: 112.3
click at [694, 304] on icon "button" at bounding box center [720, 306] width 4 height 6
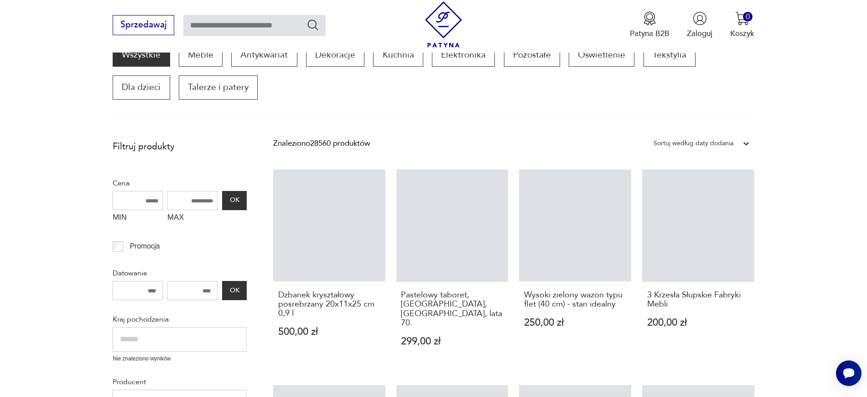
scroll to position [155, 0]
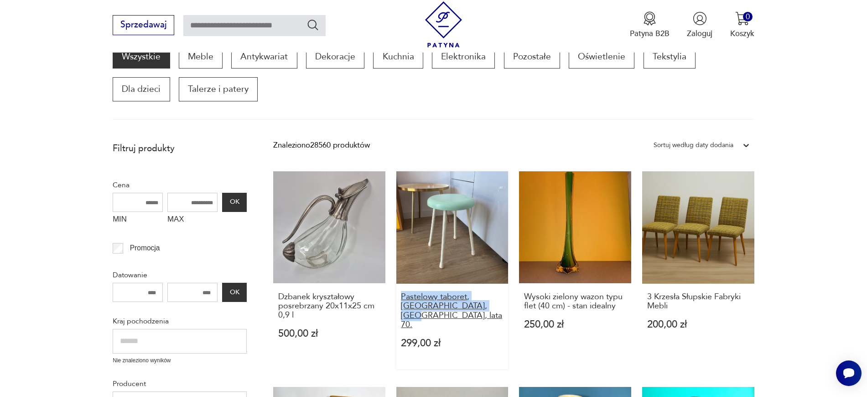
drag, startPoint x: 393, startPoint y: 295, endPoint x: 482, endPoint y: 305, distance: 89.5
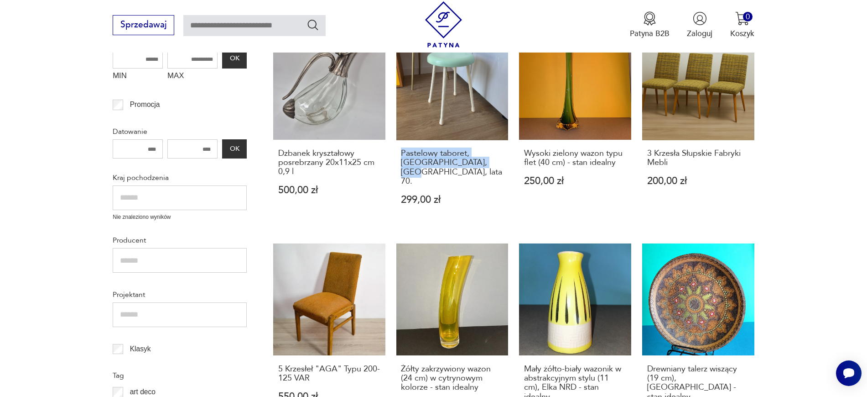
scroll to position [314, 0]
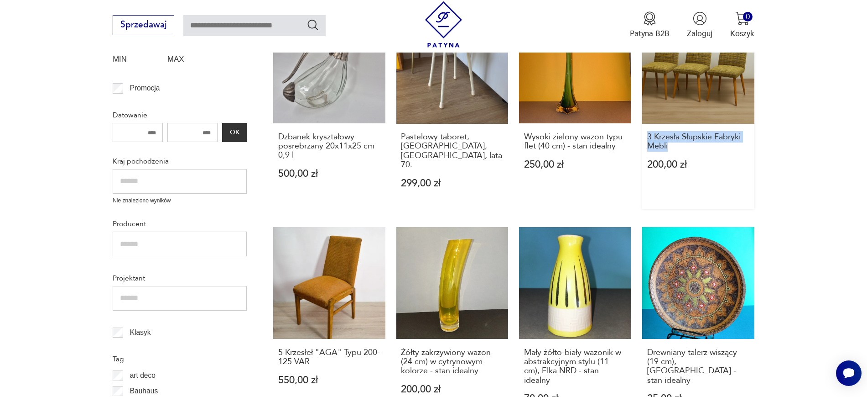
drag, startPoint x: 794, startPoint y: 148, endPoint x: 645, endPoint y: 139, distance: 149.9
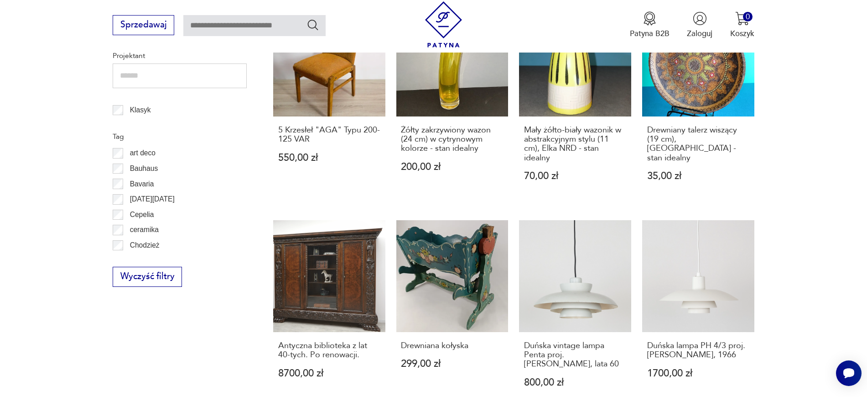
scroll to position [546, 0]
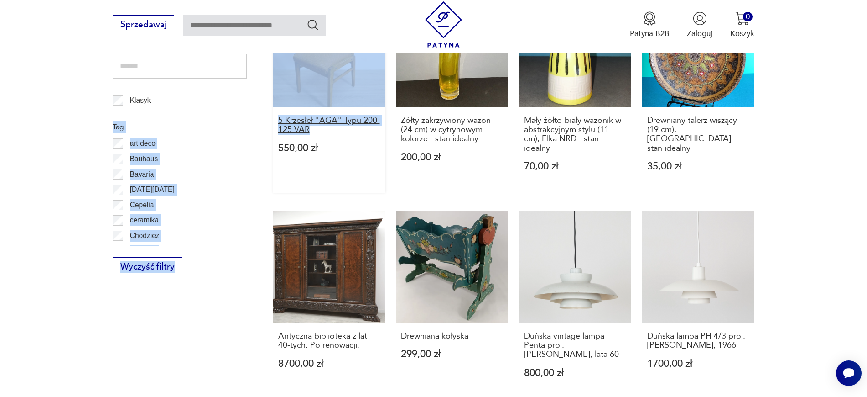
drag, startPoint x: 258, startPoint y: 106, endPoint x: 328, endPoint y: 122, distance: 71.6
click at [328, 122] on section "Filtruj produkty Cena MIN MAX OK Promocja Datowanie OK Kraj pochodzenia Nie zna…" at bounding box center [433, 234] width 867 height 979
click at [0, 146] on section "Filtruj produkty Cena MIN MAX OK Promocja Datowanie OK Kraj pochodzenia Nie zna…" at bounding box center [433, 234] width 867 height 979
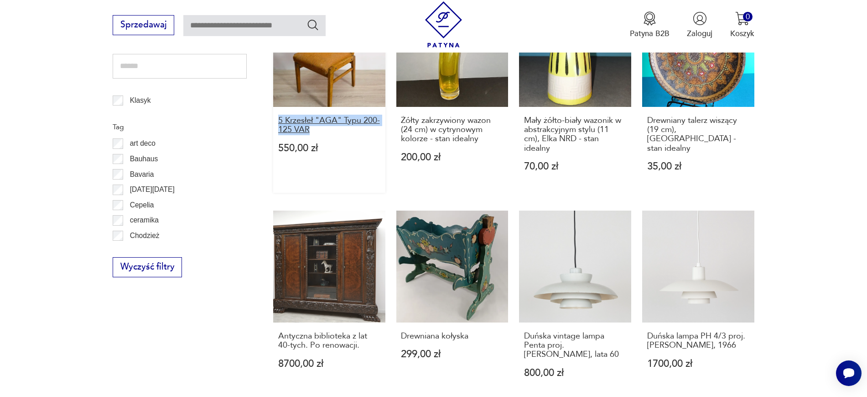
drag, startPoint x: 266, startPoint y: 110, endPoint x: 316, endPoint y: 122, distance: 51.6
click at [316, 122] on section "Filtruj produkty Cena MIN MAX OK Promocja Datowanie OK Kraj pochodzenia Nie zna…" at bounding box center [433, 234] width 867 height 979
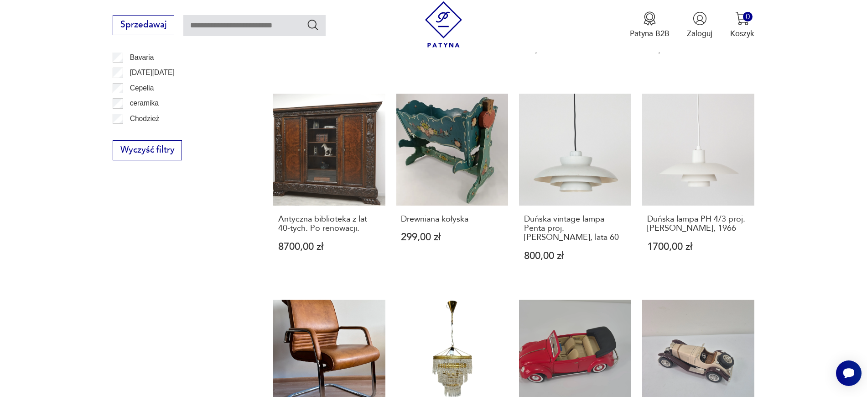
scroll to position [677, 0]
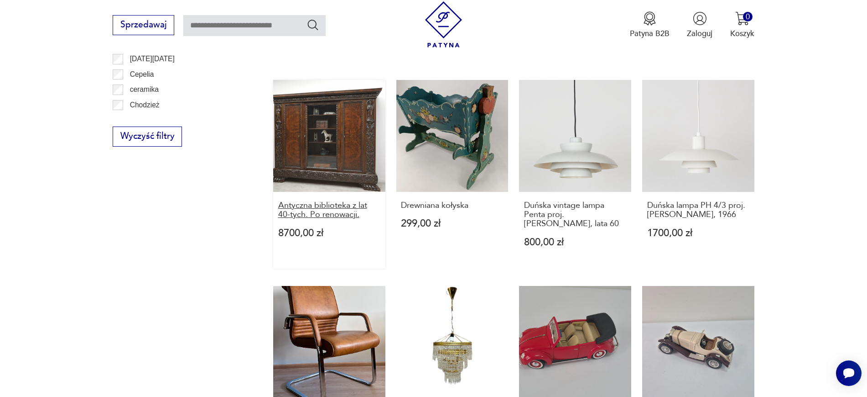
drag, startPoint x: 261, startPoint y: 200, endPoint x: 366, endPoint y: 202, distance: 104.5
click at [366, 202] on section "Filtruj produkty Cena MIN MAX OK Promocja Datowanie OK Kraj pochodzenia Nie zna…" at bounding box center [433, 104] width 867 height 979
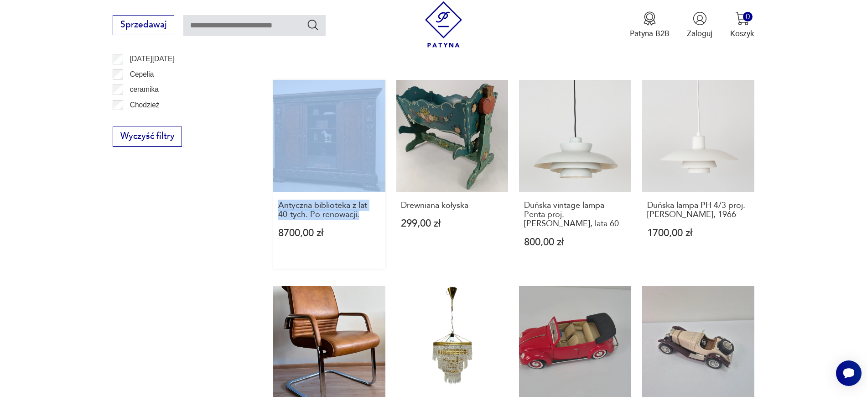
drag, startPoint x: 258, startPoint y: 202, endPoint x: 382, endPoint y: 210, distance: 123.9
click at [382, 210] on section "Filtruj produkty Cena MIN MAX OK Promocja Datowanie OK Kraj pochodzenia Nie zna…" at bounding box center [433, 104] width 867 height 979
click at [157, 243] on div "Filtruj produkty Cena MIN MAX OK Promocja Datowanie OK Kraj pochodzenia Nie zna…" at bounding box center [180, 80] width 134 height 921
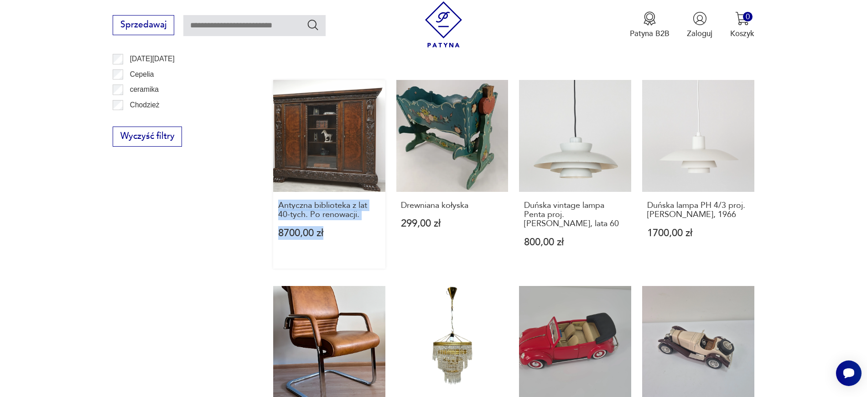
drag, startPoint x: 266, startPoint y: 191, endPoint x: 367, endPoint y: 216, distance: 104.8
click at [367, 216] on section "Filtruj produkty Cena MIN MAX OK Promocja Datowanie OK Kraj pochodzenia Nie zna…" at bounding box center [433, 104] width 867 height 979
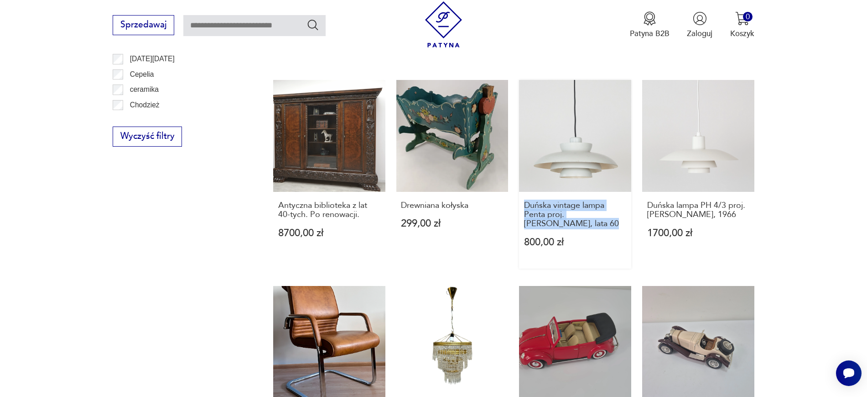
drag, startPoint x: 514, startPoint y: 195, endPoint x: 611, endPoint y: 221, distance: 100.2
click at [611, 221] on div "Dzbanek kryształowy posrebrzany 20x11x25 cm 0,9 l 500,00 zł Pastelowy taboret, …" at bounding box center [513, 66] width 481 height 835
drag, startPoint x: 782, startPoint y: 215, endPoint x: 650, endPoint y: 194, distance: 133.5
click at [650, 194] on section "Filtruj produkty Cena MIN MAX OK Promocja Datowanie OK Kraj pochodzenia Nie zna…" at bounding box center [433, 104] width 867 height 979
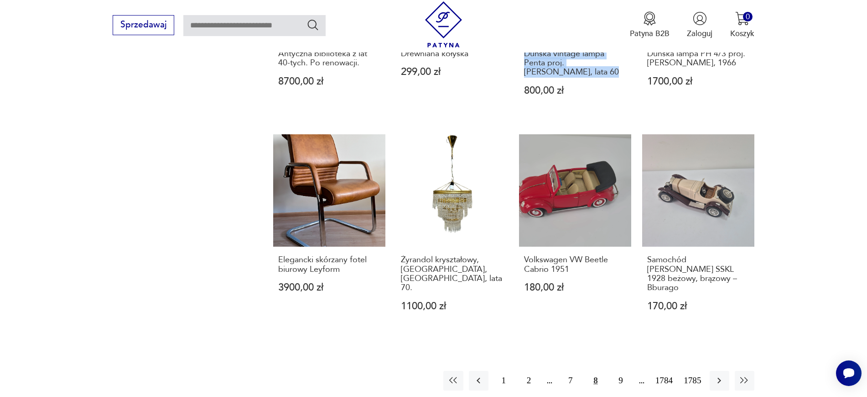
scroll to position [855, 0]
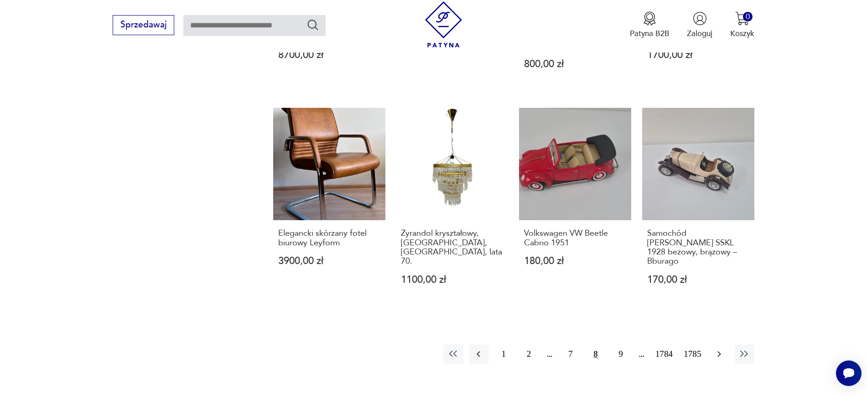
click at [694, 317] on icon "button" at bounding box center [719, 353] width 11 height 11
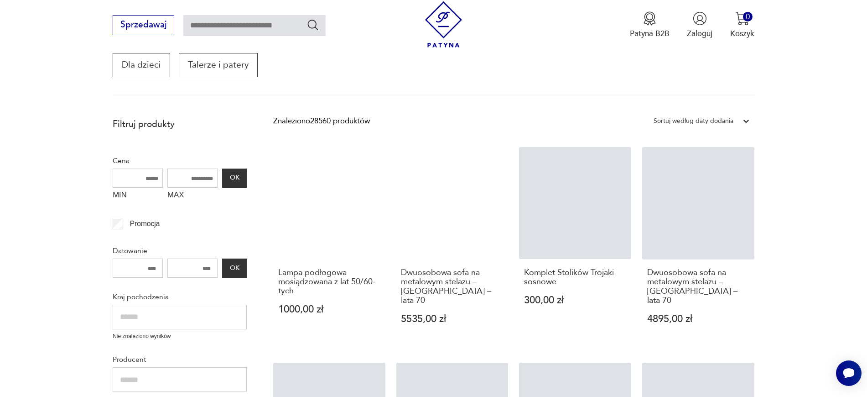
scroll to position [155, 0]
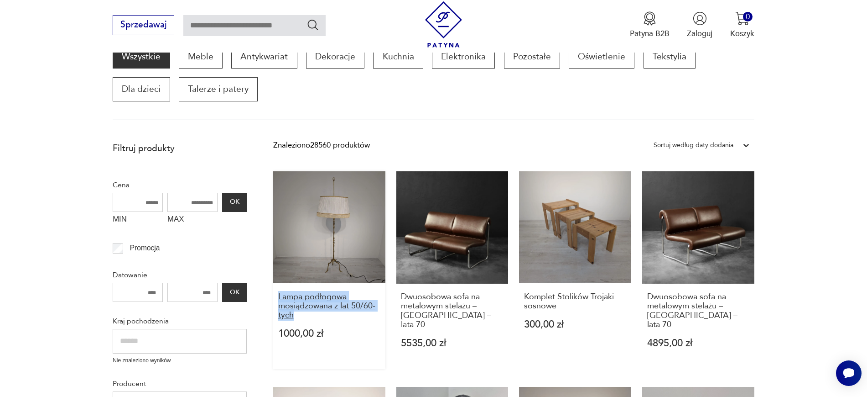
drag, startPoint x: 265, startPoint y: 291, endPoint x: 308, endPoint y: 312, distance: 48.4
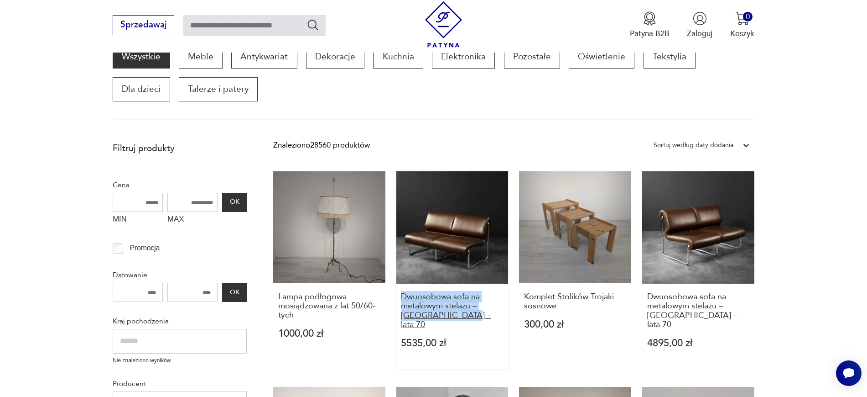
drag, startPoint x: 396, startPoint y: 294, endPoint x: 475, endPoint y: 314, distance: 81.5
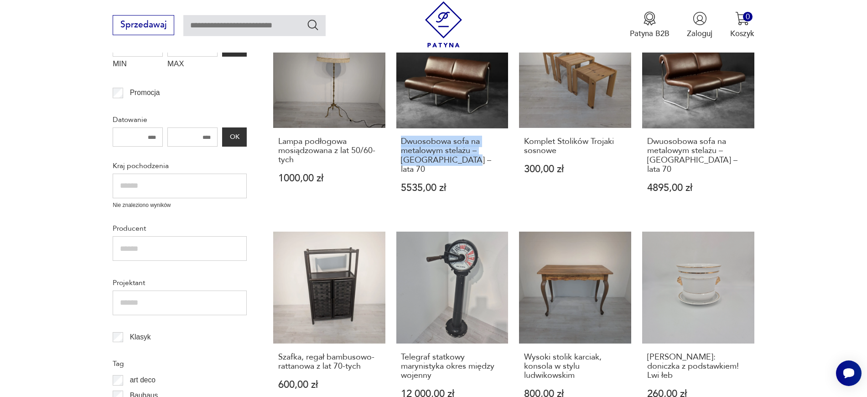
scroll to position [327, 0]
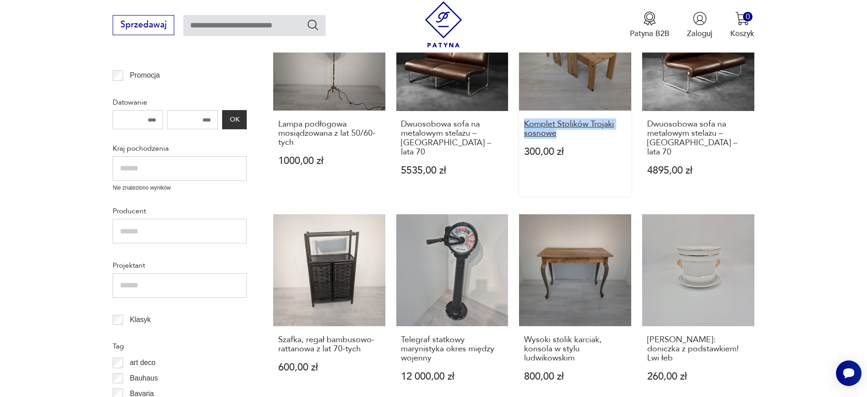
drag, startPoint x: 517, startPoint y: 125, endPoint x: 562, endPoint y: 137, distance: 46.4
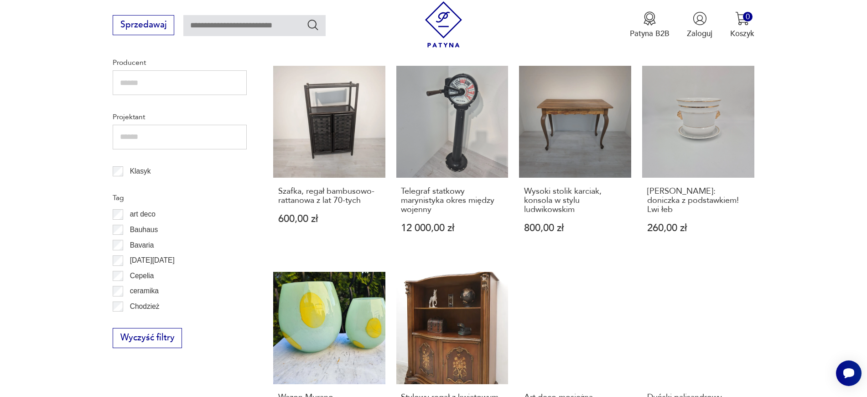
scroll to position [533, 0]
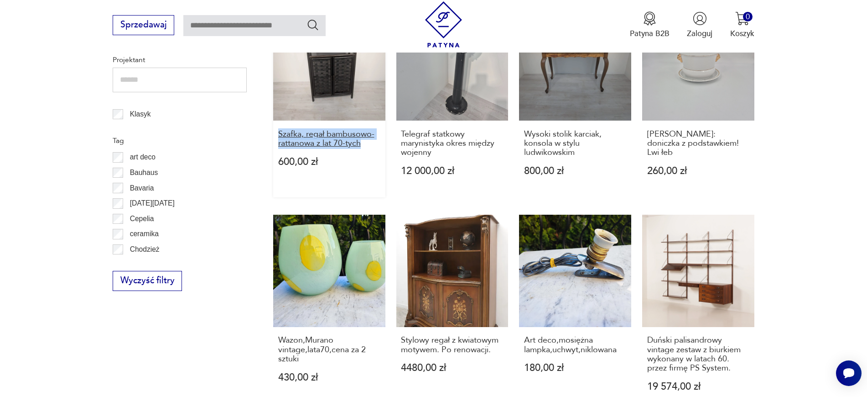
drag, startPoint x: 269, startPoint y: 121, endPoint x: 376, endPoint y: 131, distance: 108.2
click at [376, 131] on section "Filtruj produkty Cena MIN MAX OK Promocja Datowanie OK Kraj pochodzenia Nie zna…" at bounding box center [433, 248] width 867 height 979
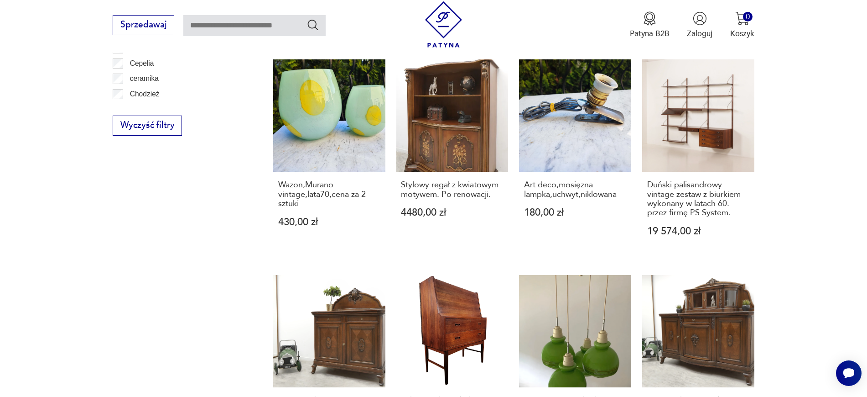
scroll to position [694, 0]
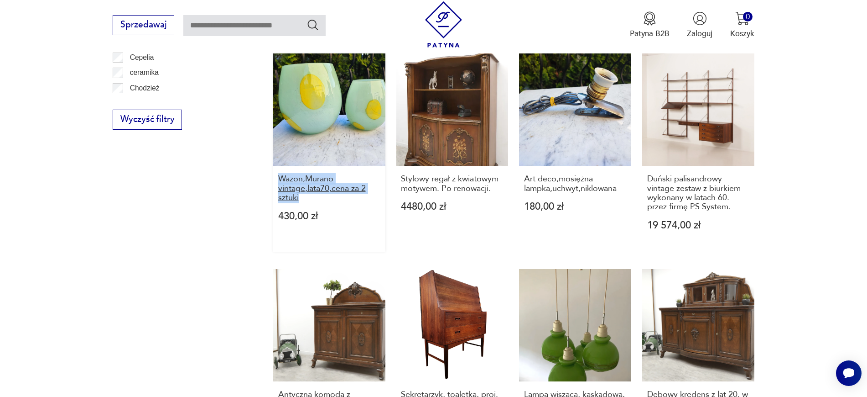
drag, startPoint x: 263, startPoint y: 172, endPoint x: 313, endPoint y: 185, distance: 51.4
click at [313, 185] on section "Filtruj produkty Cena MIN MAX OK Promocja Datowanie OK Kraj pochodzenia Nie zna…" at bounding box center [433, 87] width 867 height 979
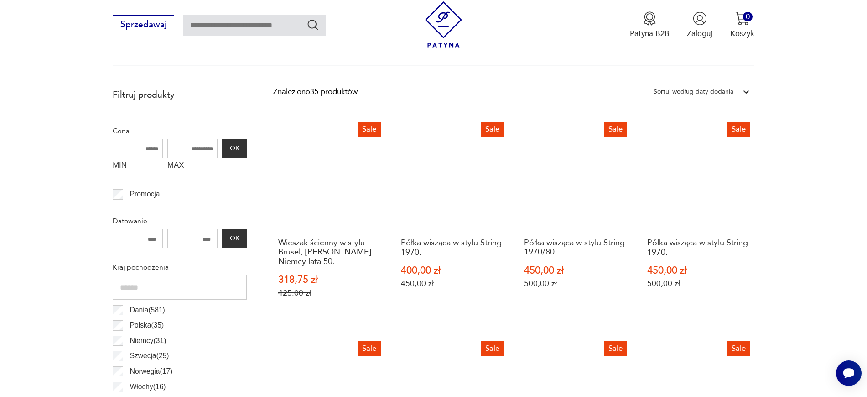
scroll to position [283, 0]
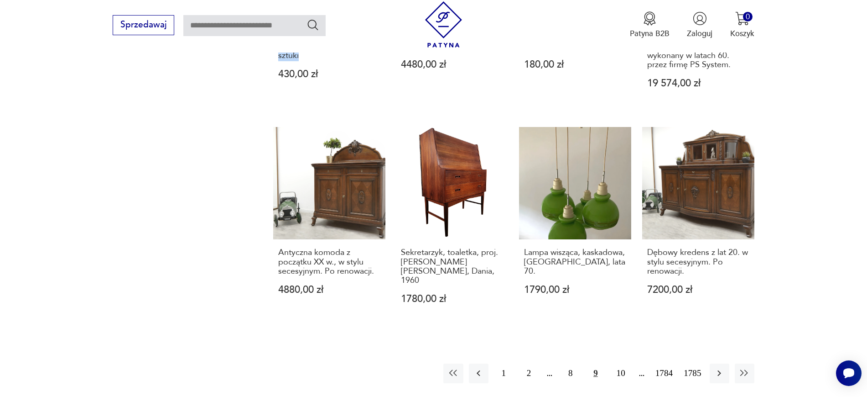
scroll to position [841, 0]
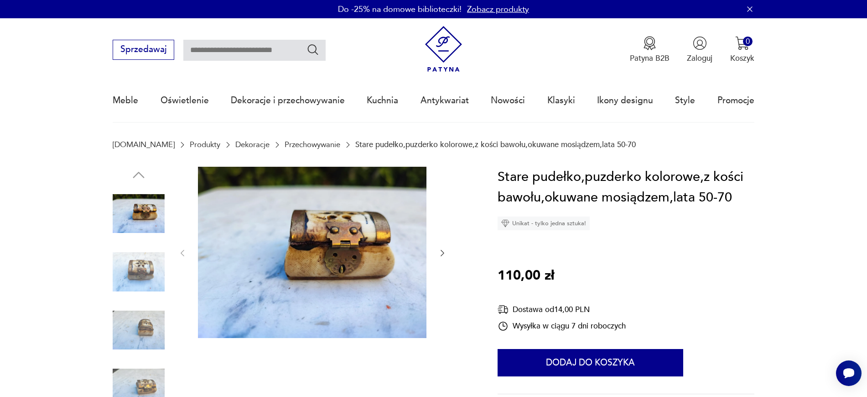
click at [126, 280] on img at bounding box center [139, 271] width 52 height 52
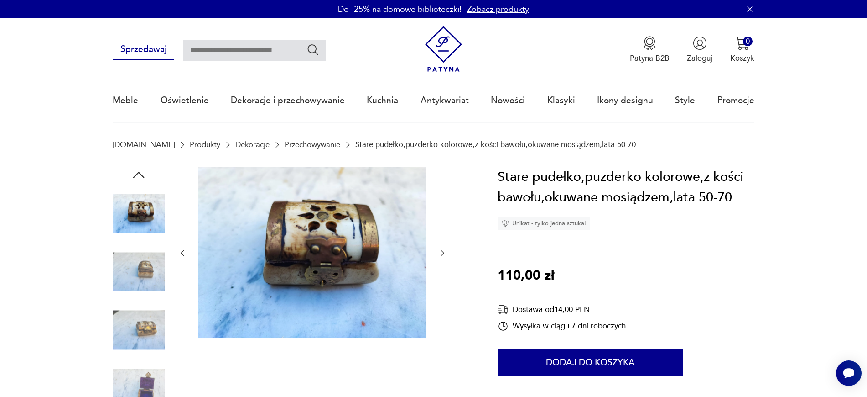
click at [139, 310] on img at bounding box center [139, 330] width 52 height 52
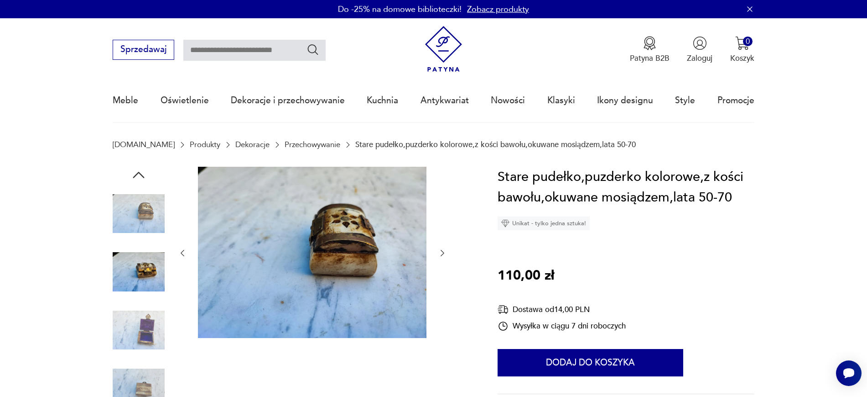
click at [142, 318] on img at bounding box center [139, 330] width 52 height 52
